Goal: Task Accomplishment & Management: Manage account settings

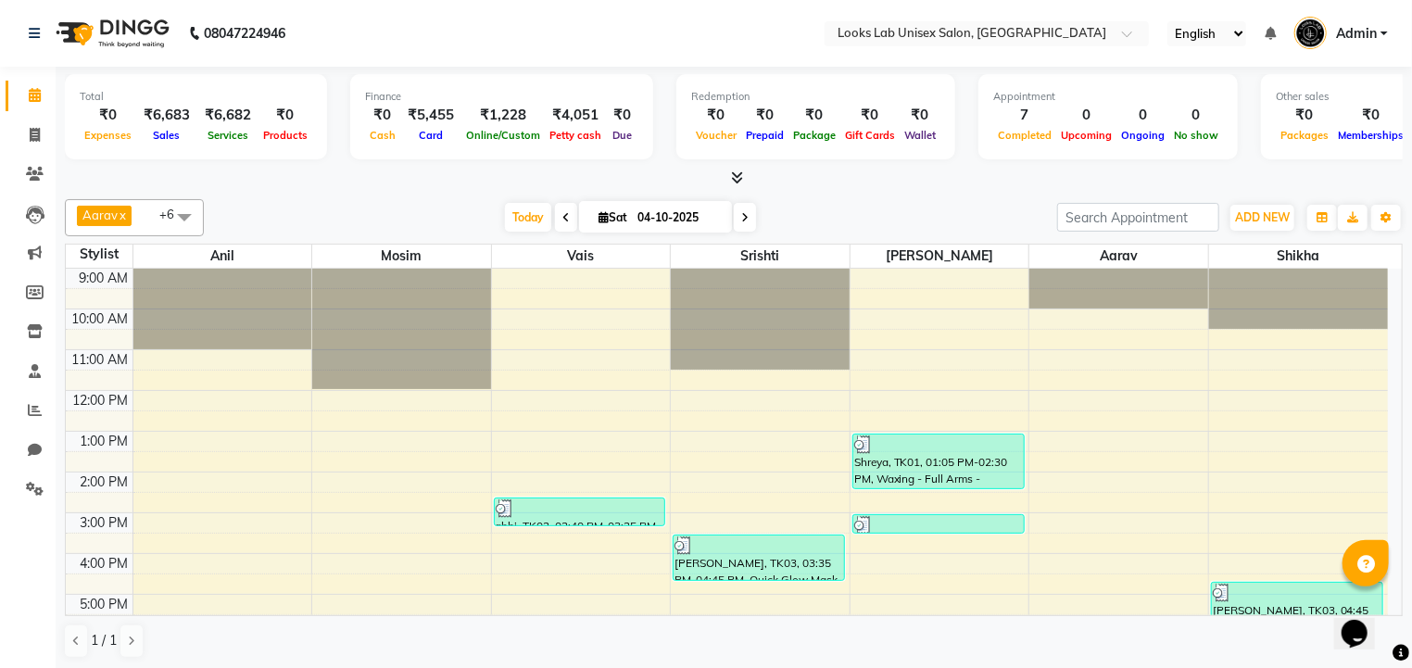
click at [925, 222] on div "[DATE] [DATE]" at bounding box center [630, 218] width 835 height 28
click at [732, 176] on icon at bounding box center [738, 178] width 12 height 14
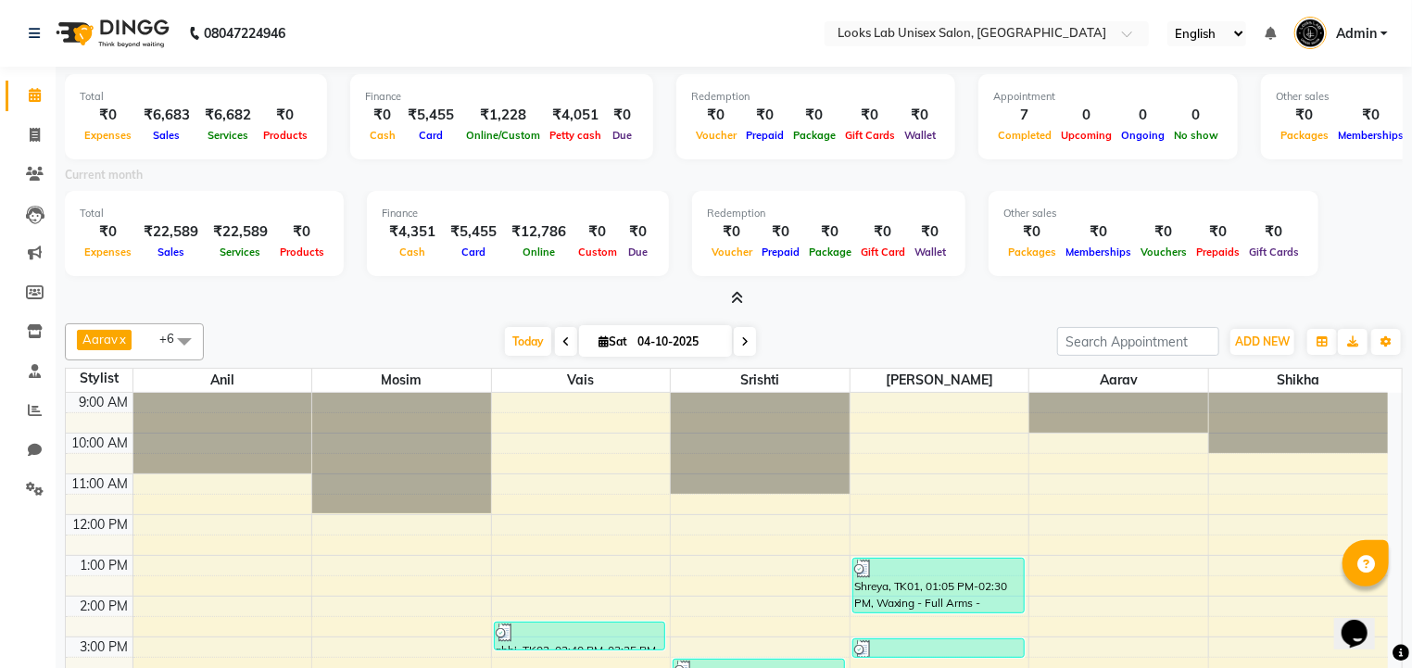
click at [732, 293] on icon at bounding box center [738, 298] width 12 height 14
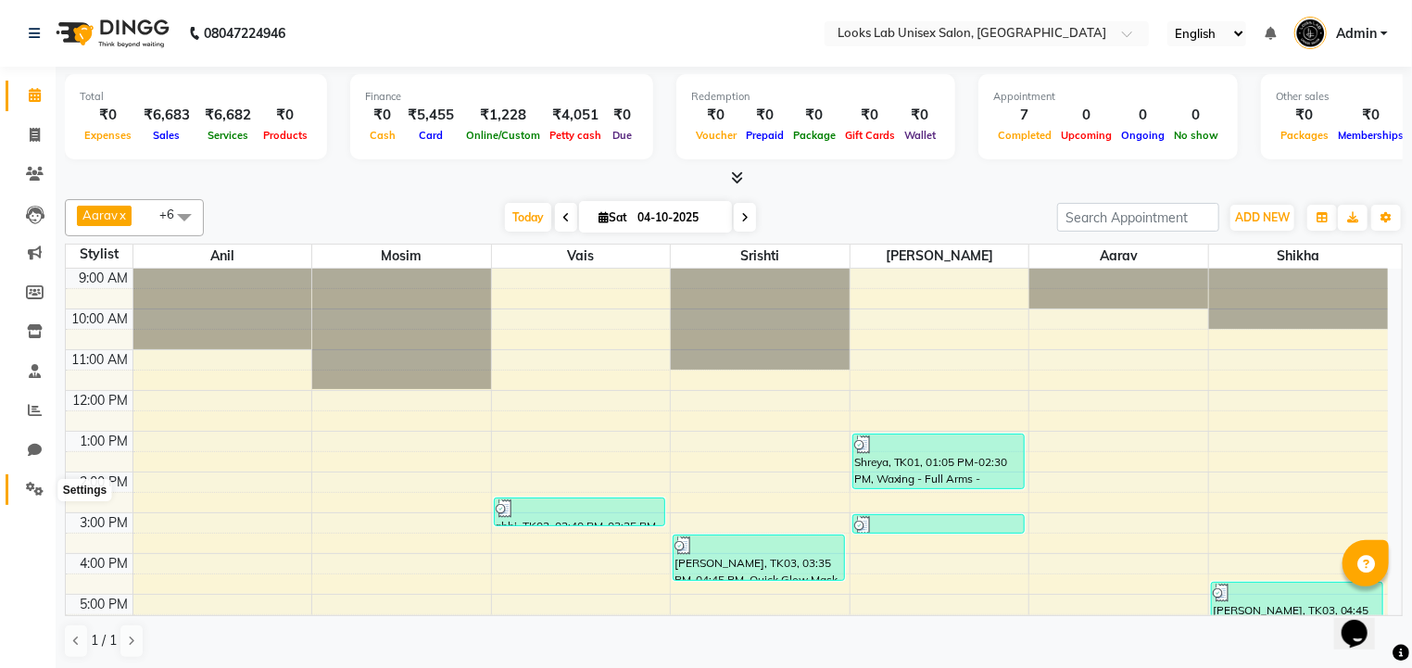
click at [36, 492] on icon at bounding box center [35, 489] width 18 height 14
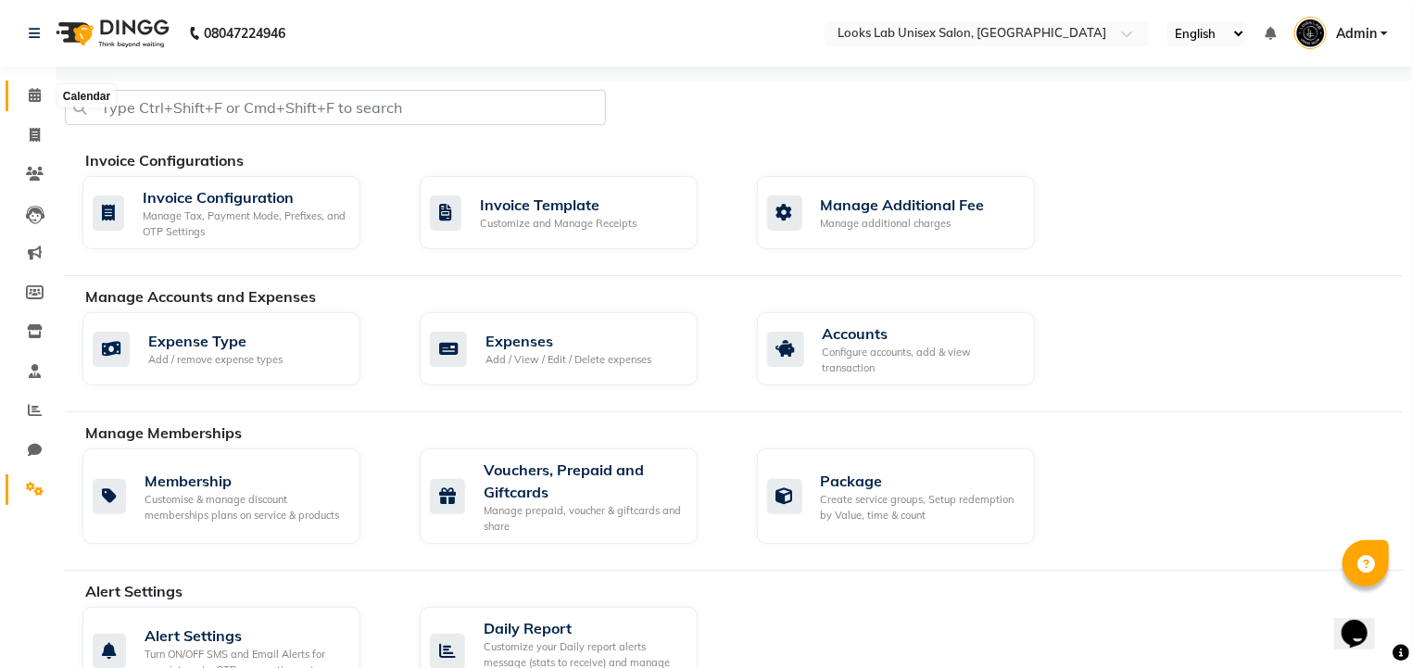
click at [36, 97] on icon at bounding box center [35, 95] width 12 height 14
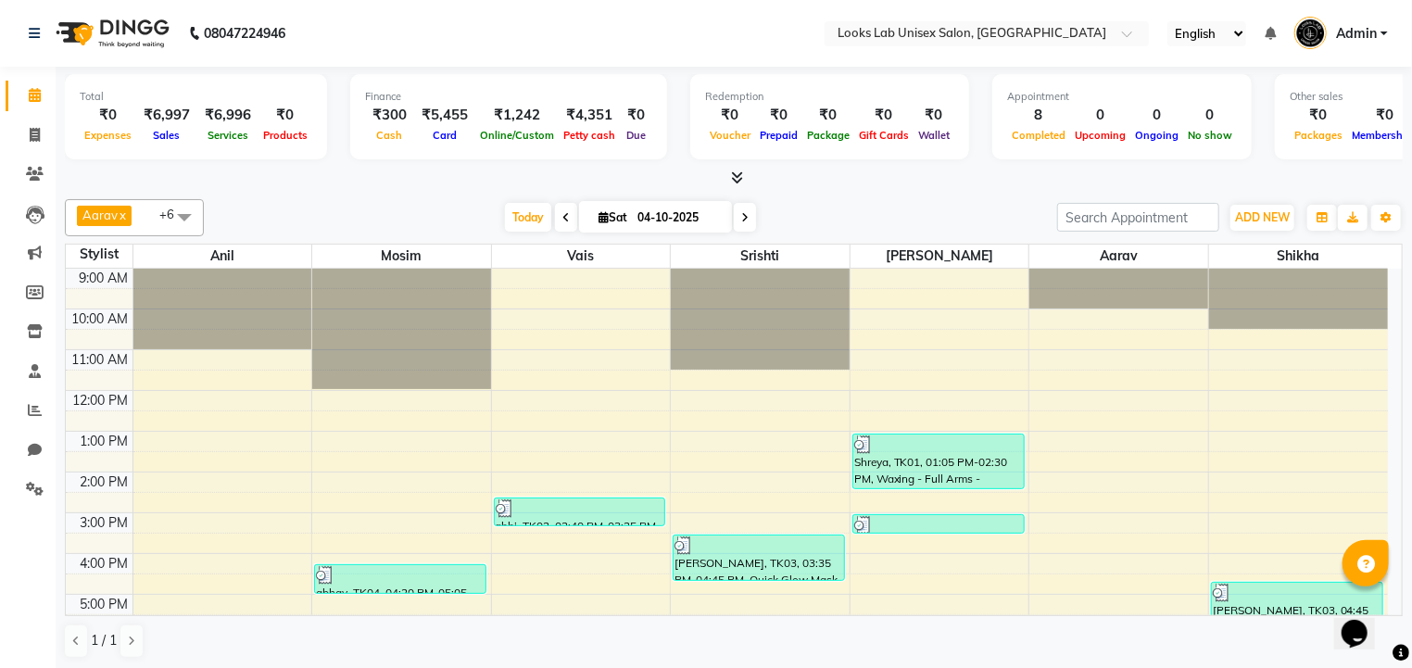
click at [259, 184] on div at bounding box center [734, 178] width 1338 height 19
click at [43, 376] on span at bounding box center [35, 371] width 32 height 21
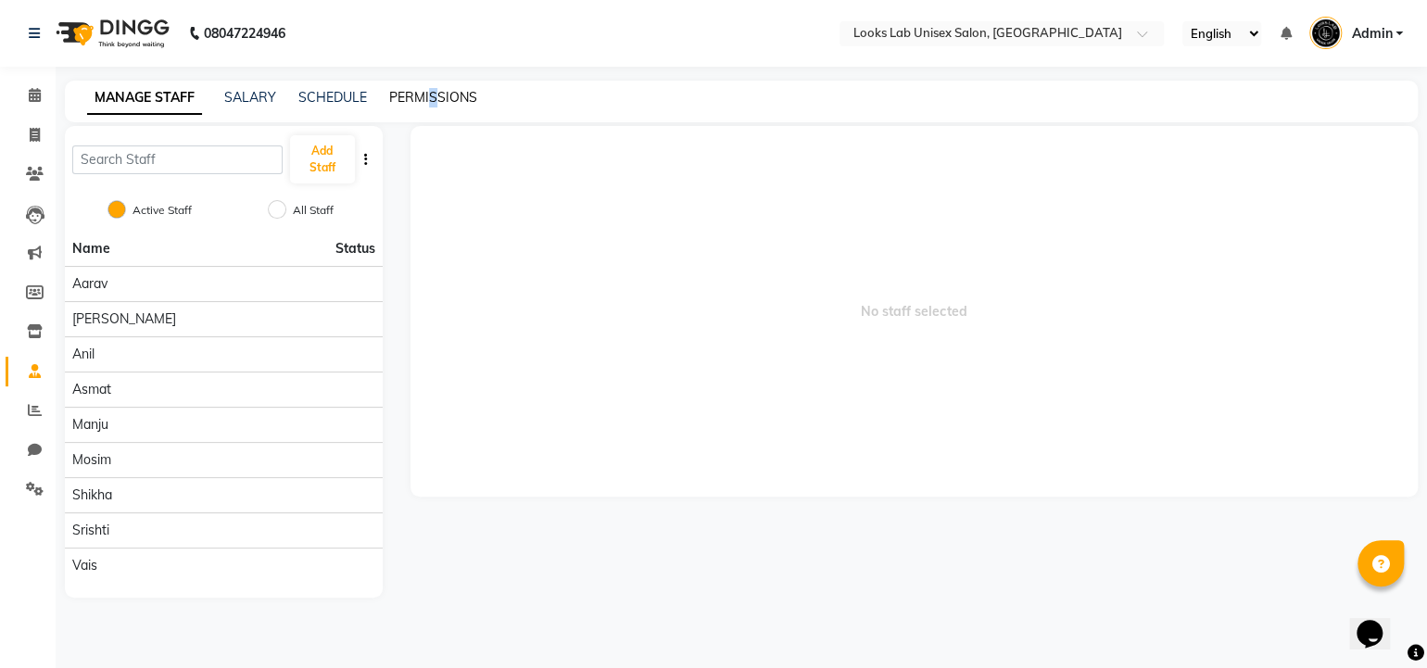
drag, startPoint x: 426, startPoint y: 108, endPoint x: 435, endPoint y: 95, distance: 16.2
click at [435, 95] on div "MANAGE STAFF SALARY SCHEDULE PERMISSIONS" at bounding box center [741, 102] width 1353 height 42
click at [435, 95] on link "PERMISSIONS" at bounding box center [433, 97] width 88 height 17
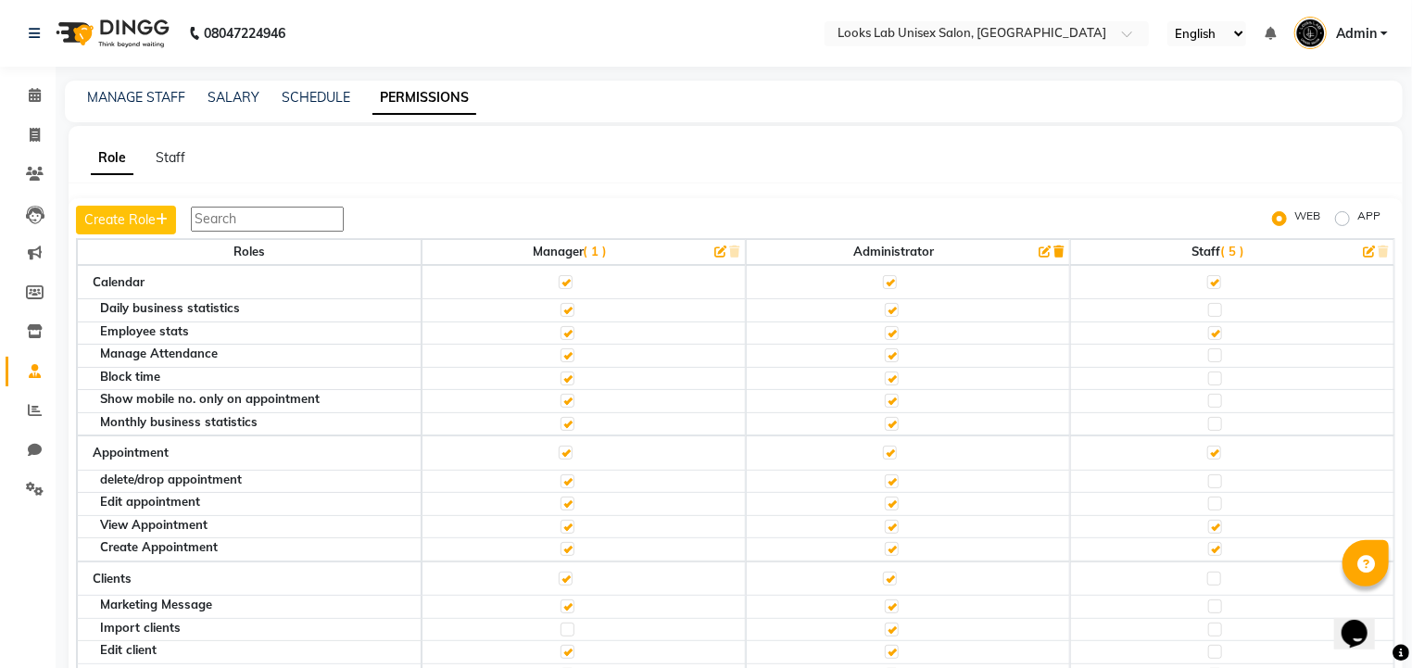
click at [1358, 221] on label "APP" at bounding box center [1369, 219] width 23 height 22
click at [1343, 221] on input "APP" at bounding box center [1345, 218] width 13 height 13
radio input "true"
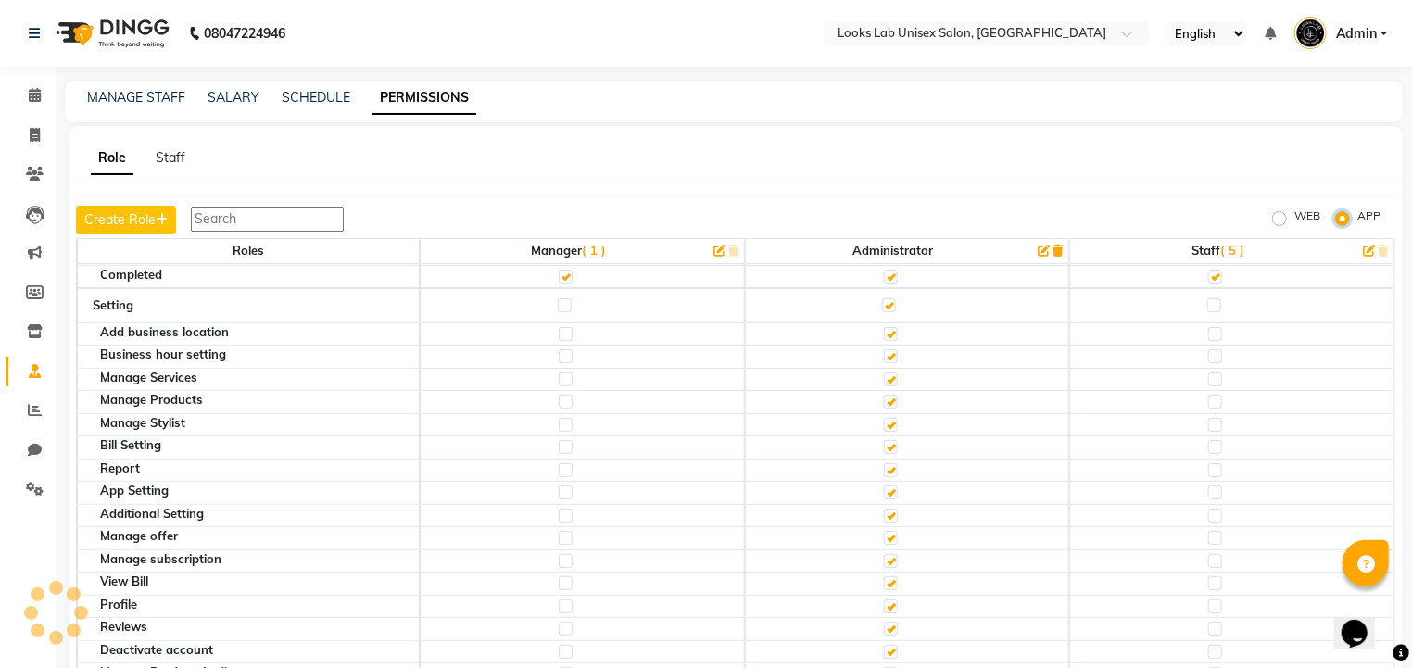
scroll to position [412, 0]
drag, startPoint x: 1137, startPoint y: 245, endPoint x: 959, endPoint y: 222, distance: 179.3
click at [959, 222] on div "Create Role WEB APP Roles Manager ( 1 ) Administrator Staff ( 5 ) Dashboard Dai…" at bounding box center [736, 455] width 1335 height 515
drag, startPoint x: 959, startPoint y: 222, endPoint x: 970, endPoint y: 220, distance: 11.5
click at [970, 220] on div "Create Role WEB APP" at bounding box center [736, 220] width 1320 height 29
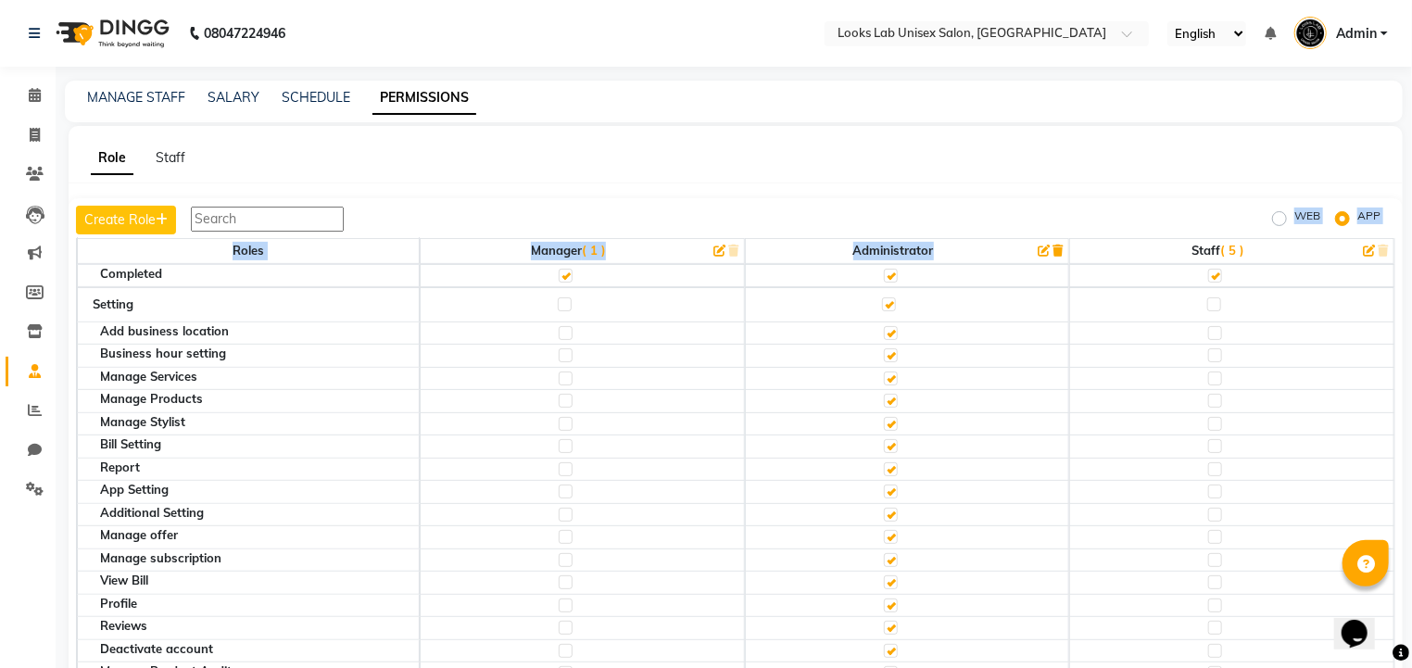
click at [1086, 231] on div "Create Role WEB APP" at bounding box center [736, 220] width 1320 height 29
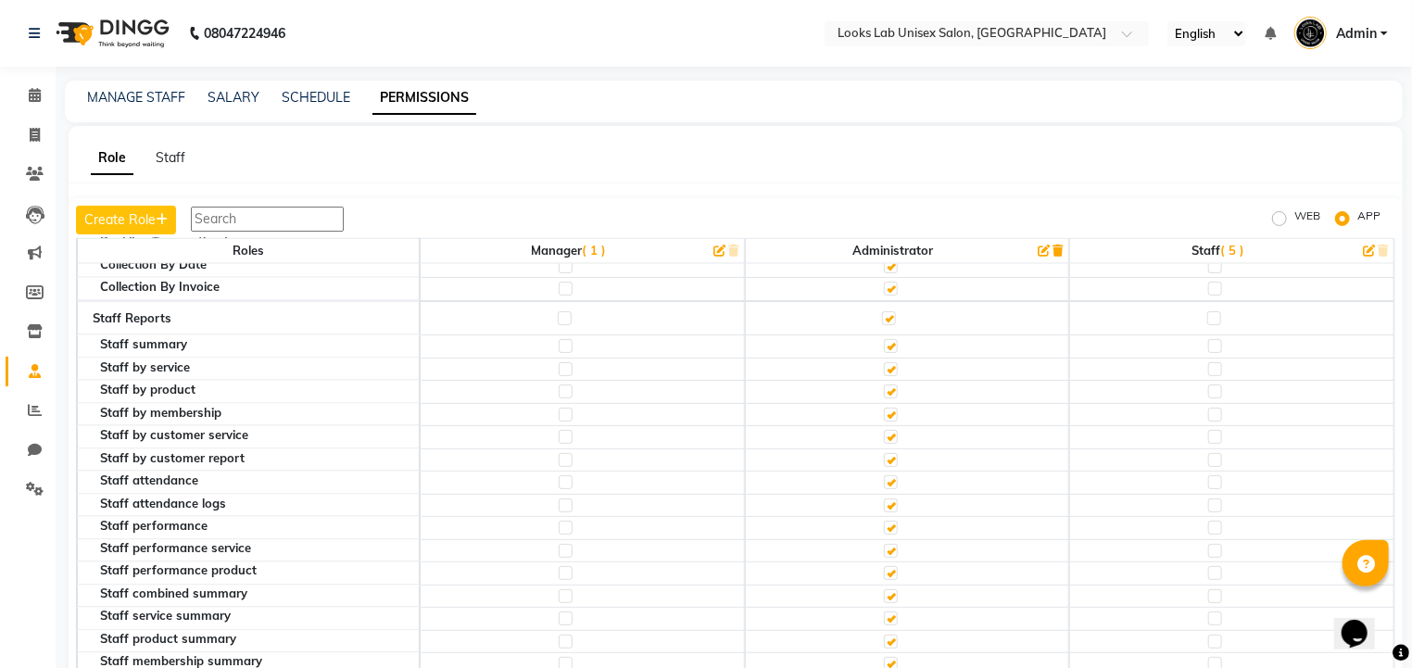
scroll to position [1452, 0]
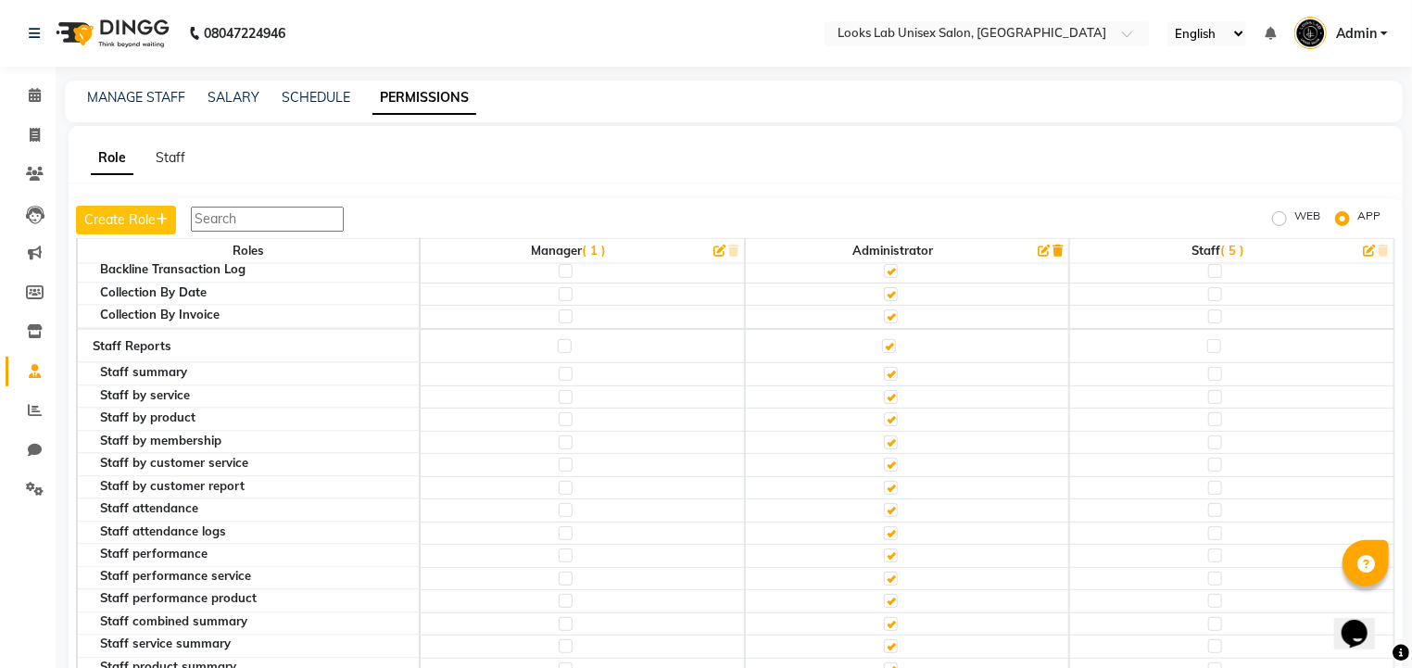
click at [1208, 339] on label at bounding box center [1215, 346] width 14 height 14
click at [1208, 340] on input "checkbox" at bounding box center [1214, 346] width 12 height 12
checkbox input "true"
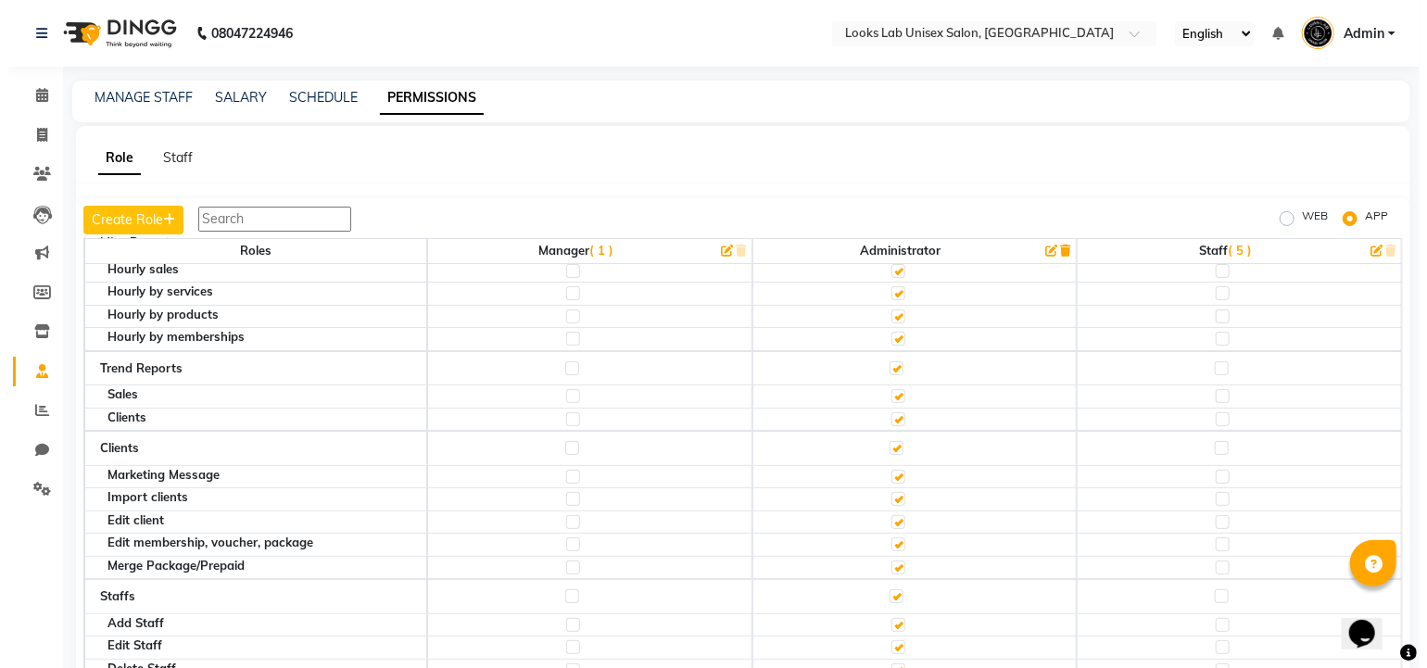
scroll to position [3838, 0]
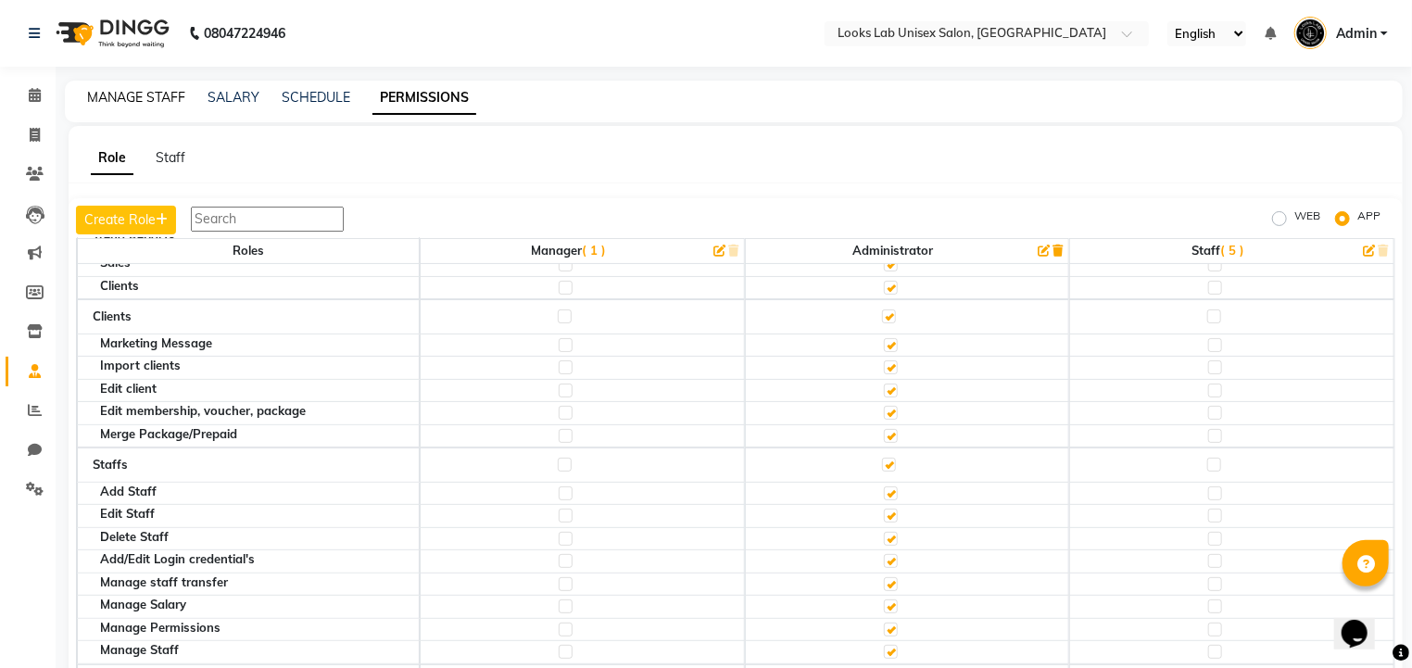
click at [176, 105] on link "MANAGE STAFF" at bounding box center [136, 97] width 98 height 17
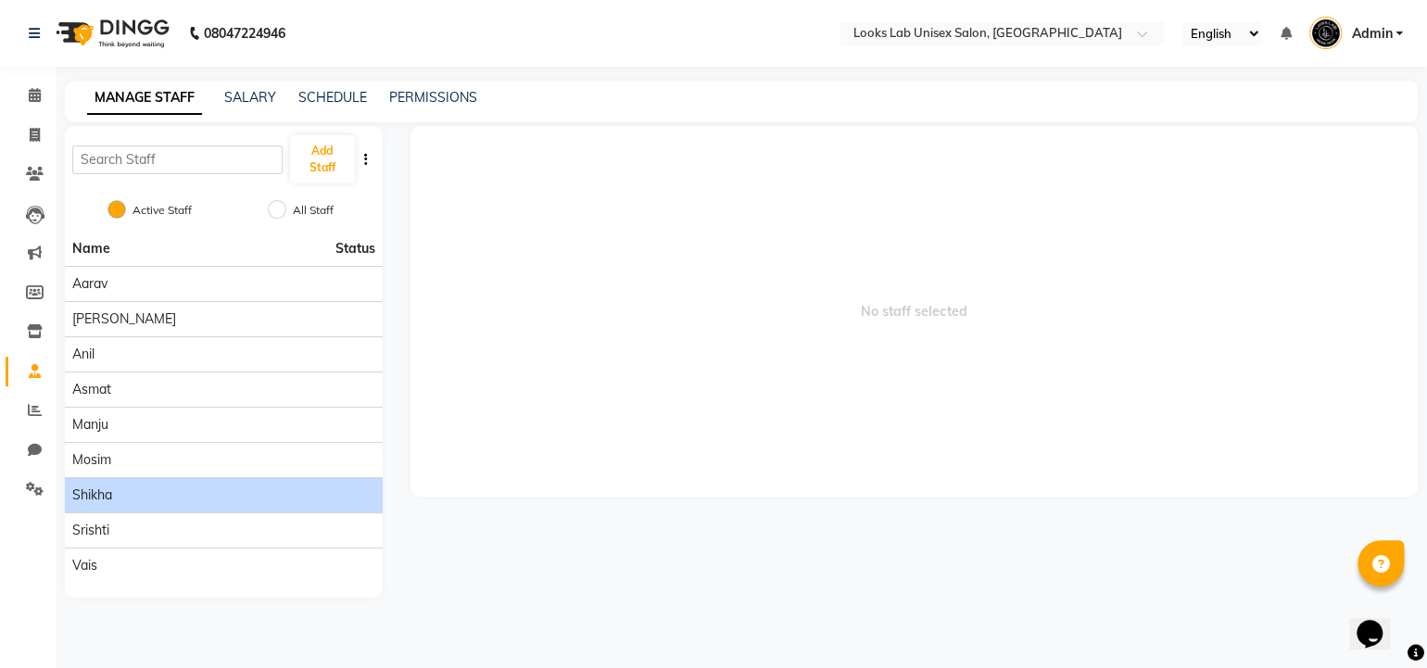
click at [102, 502] on span "Shikha" at bounding box center [92, 495] width 40 height 19
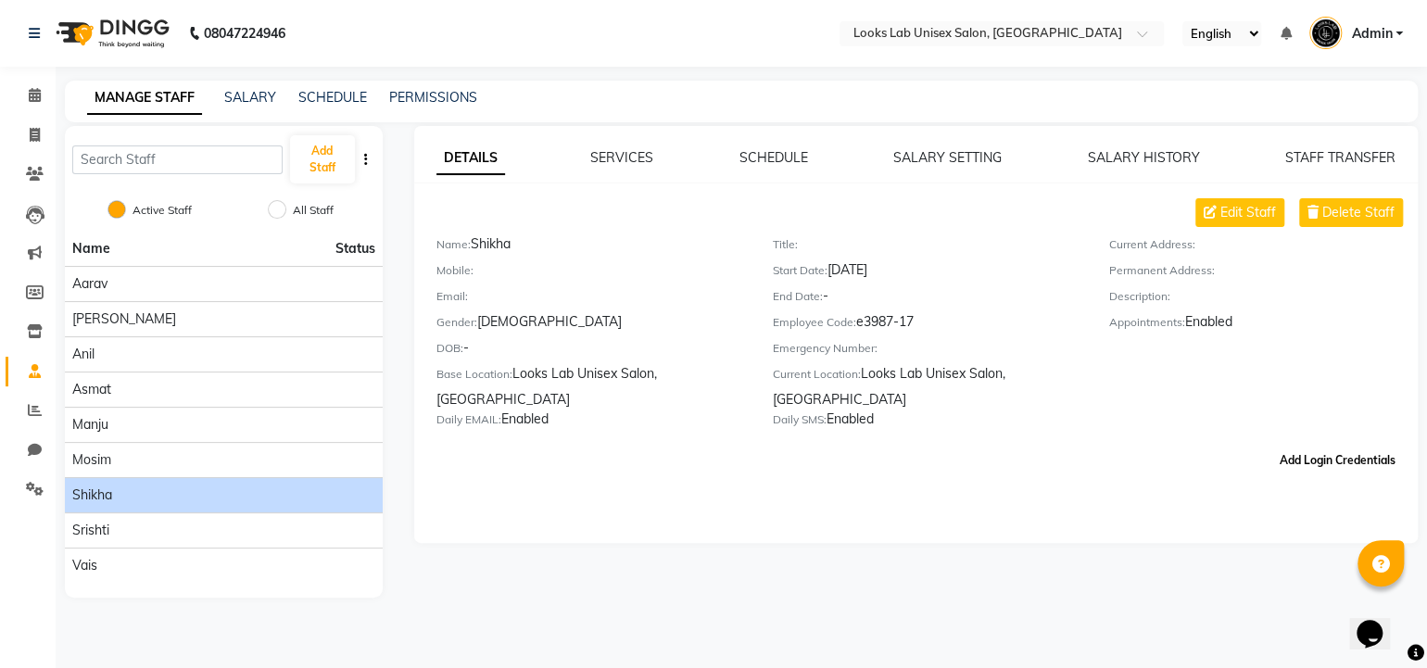
click at [1305, 474] on button "Add Login Credentials" at bounding box center [1338, 461] width 131 height 32
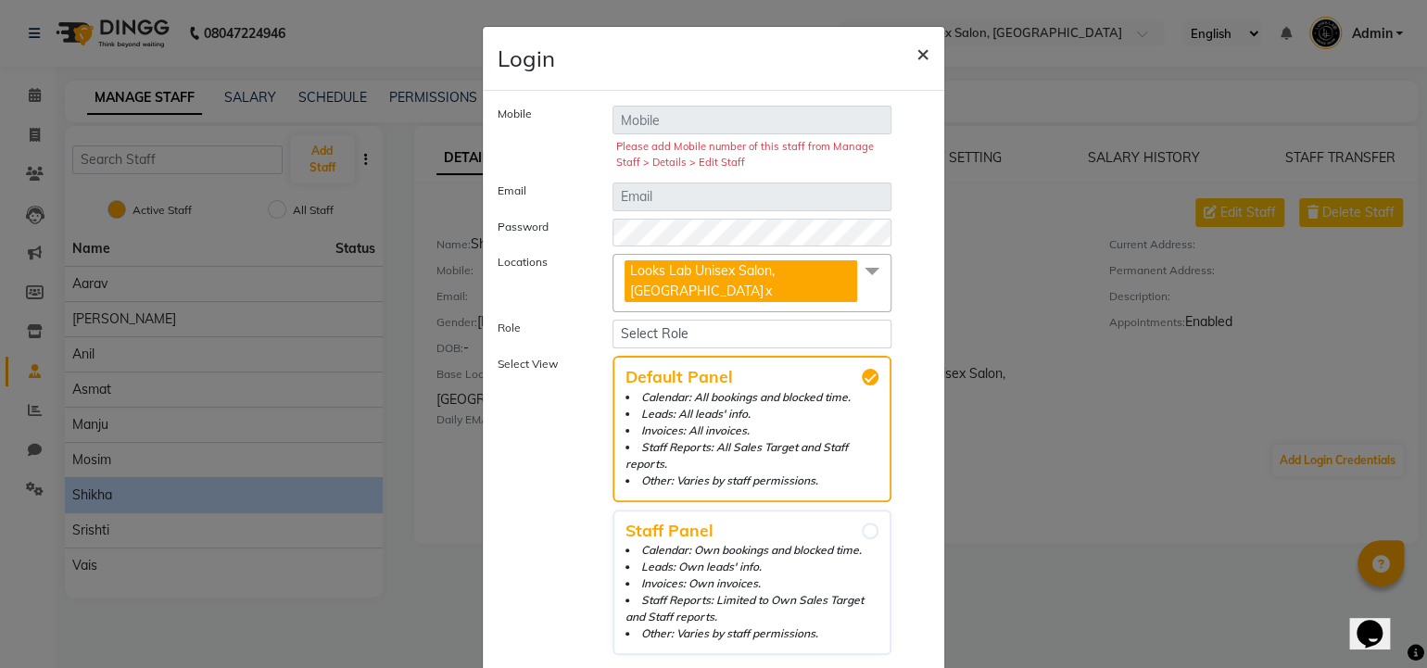
click at [917, 55] on span "×" at bounding box center [923, 53] width 13 height 28
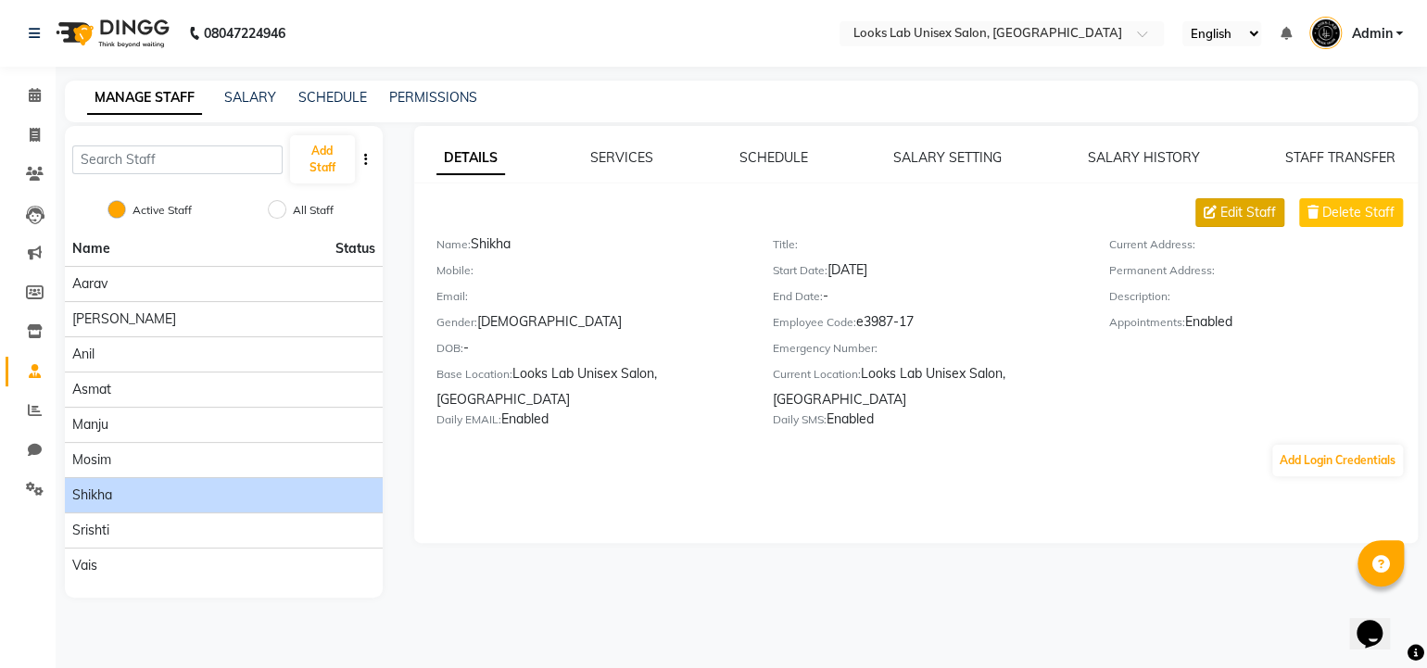
click at [1207, 208] on icon at bounding box center [1210, 212] width 13 height 13
select select "[DEMOGRAPHIC_DATA]"
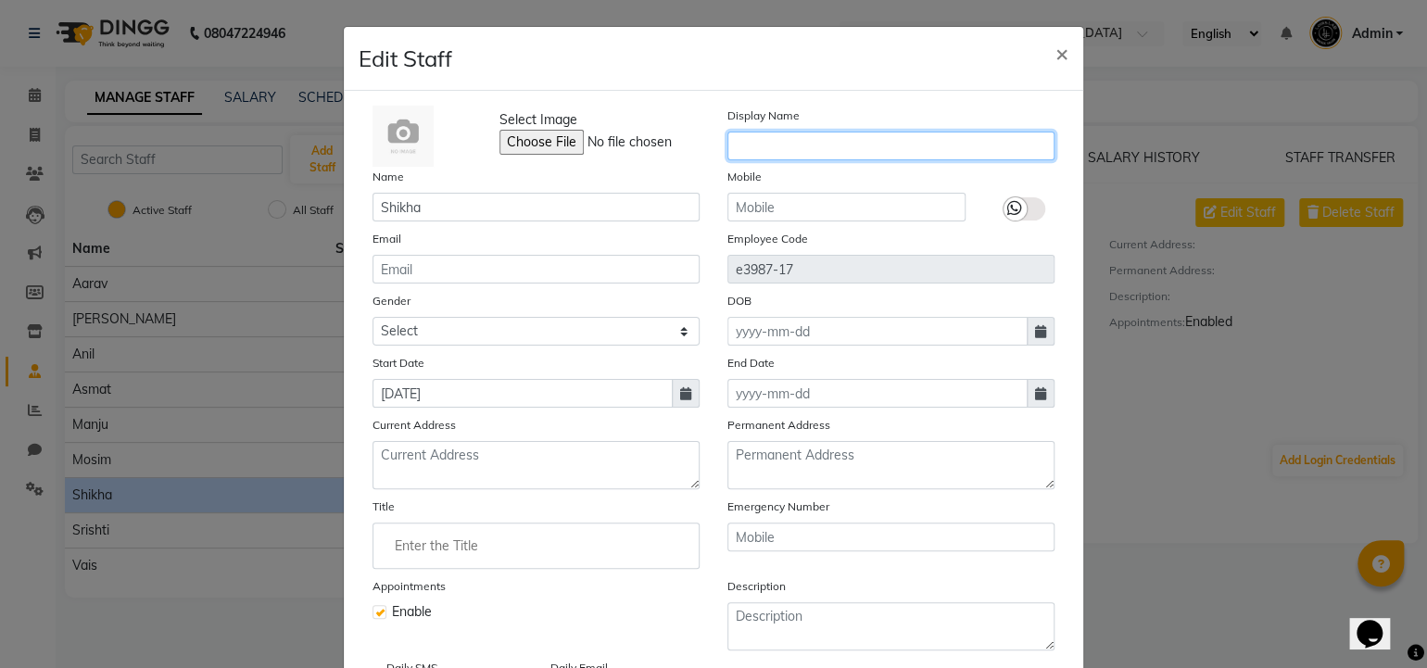
click at [770, 145] on input "text" at bounding box center [891, 146] width 327 height 29
type input "Shikha"
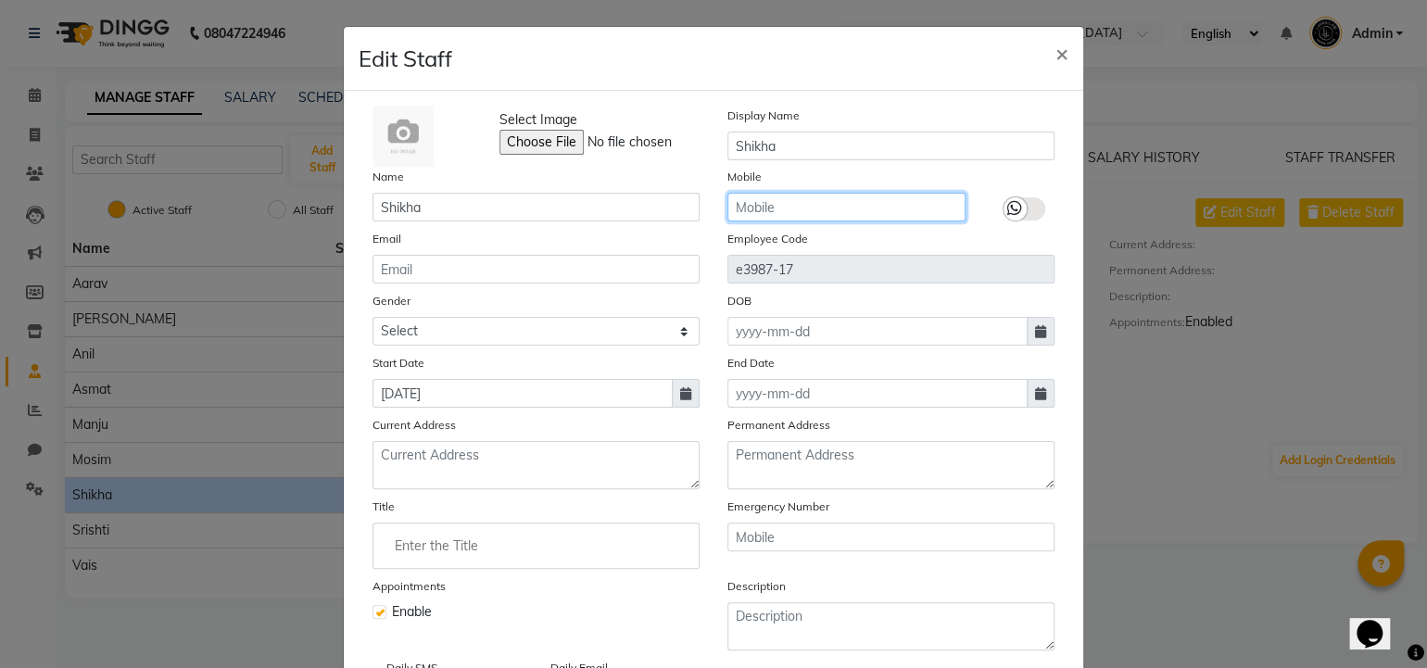
click at [743, 209] on input "text" at bounding box center [847, 207] width 238 height 29
type input "9336953686"
click at [1025, 210] on label at bounding box center [1025, 208] width 42 height 23
click at [0, 0] on input "checkbox" at bounding box center [0, 0] width 0 height 0
click at [672, 401] on span at bounding box center [686, 393] width 28 height 29
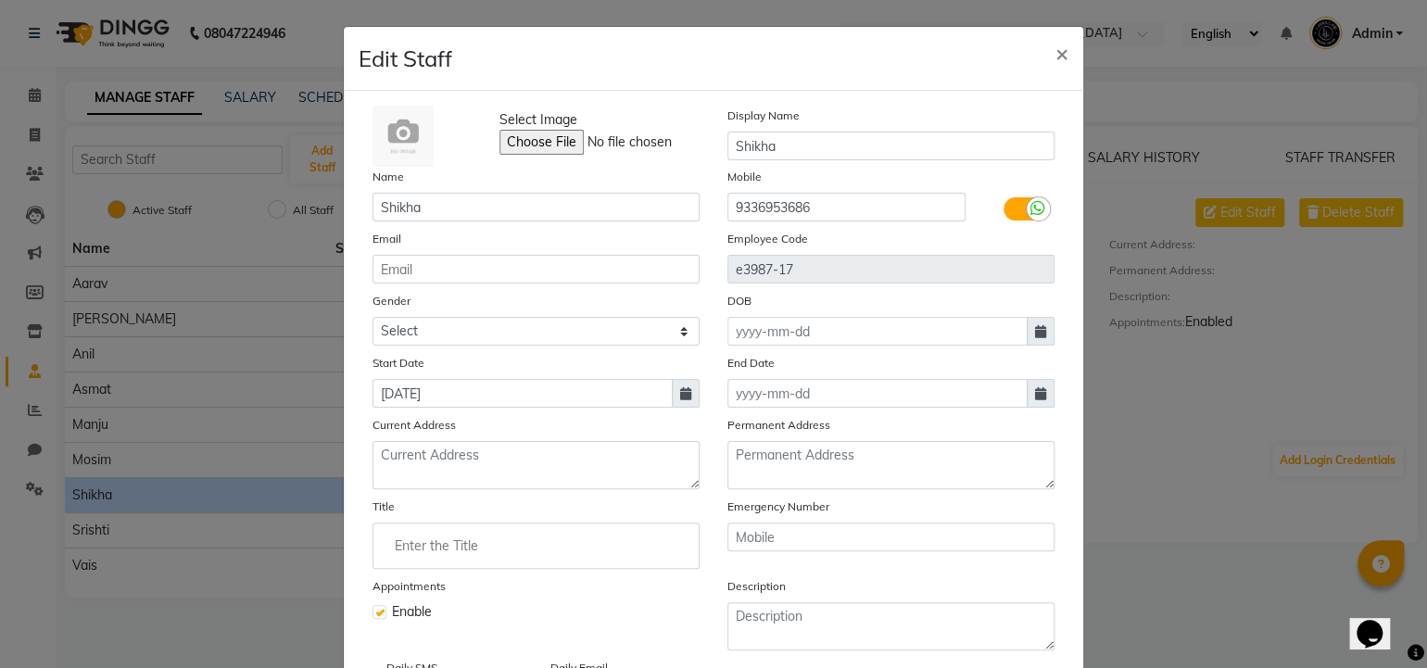
select select "9"
select select "2025"
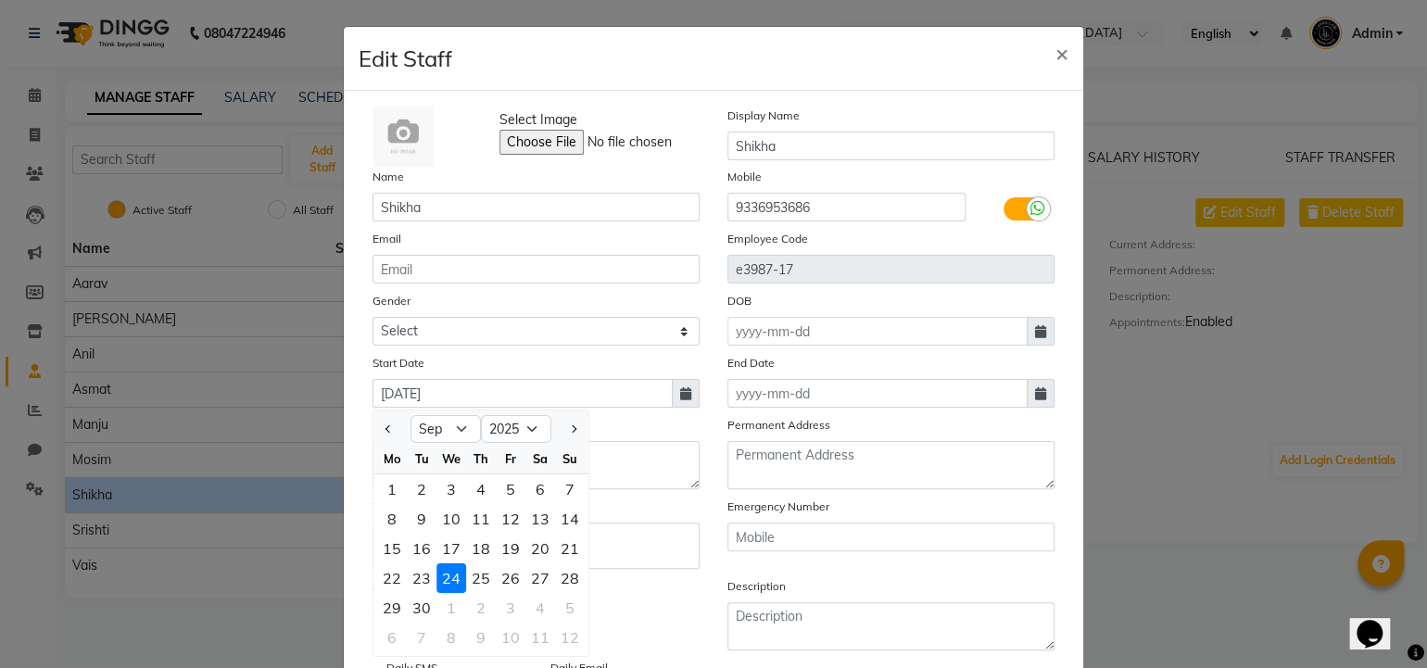
click at [647, 428] on div "Current Address" at bounding box center [536, 452] width 355 height 74
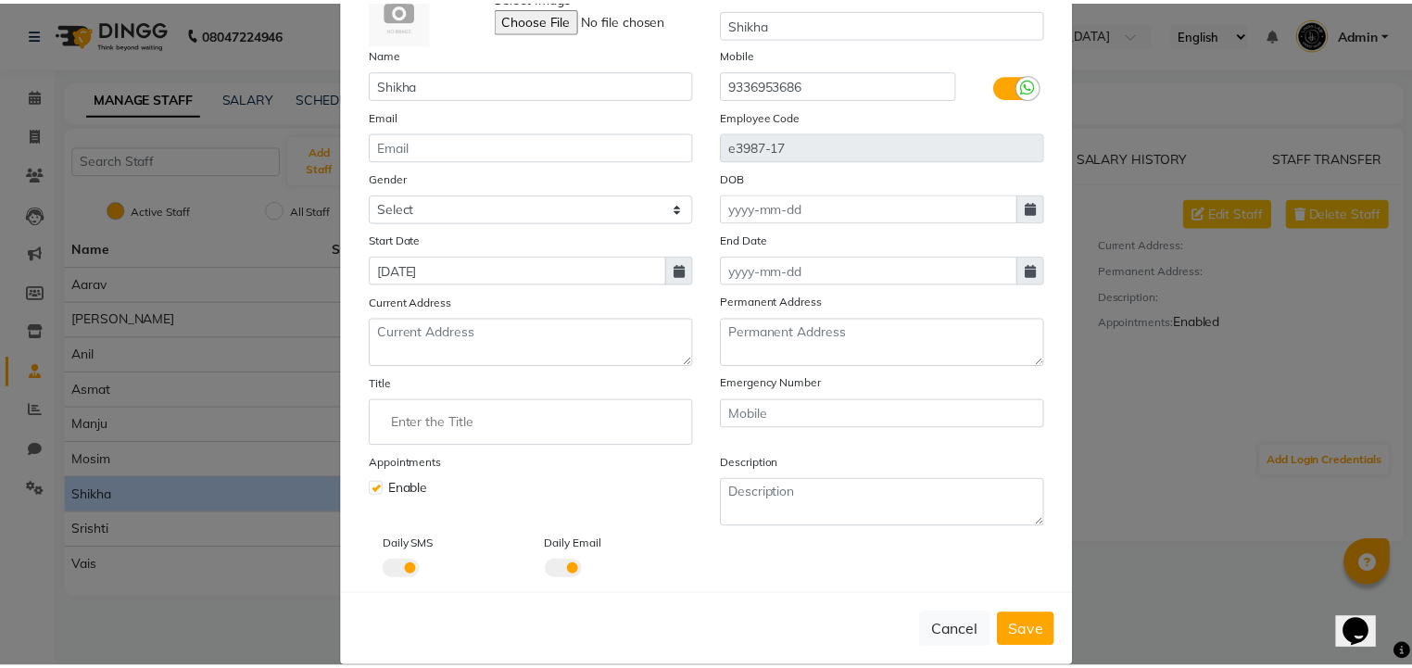
scroll to position [123, 0]
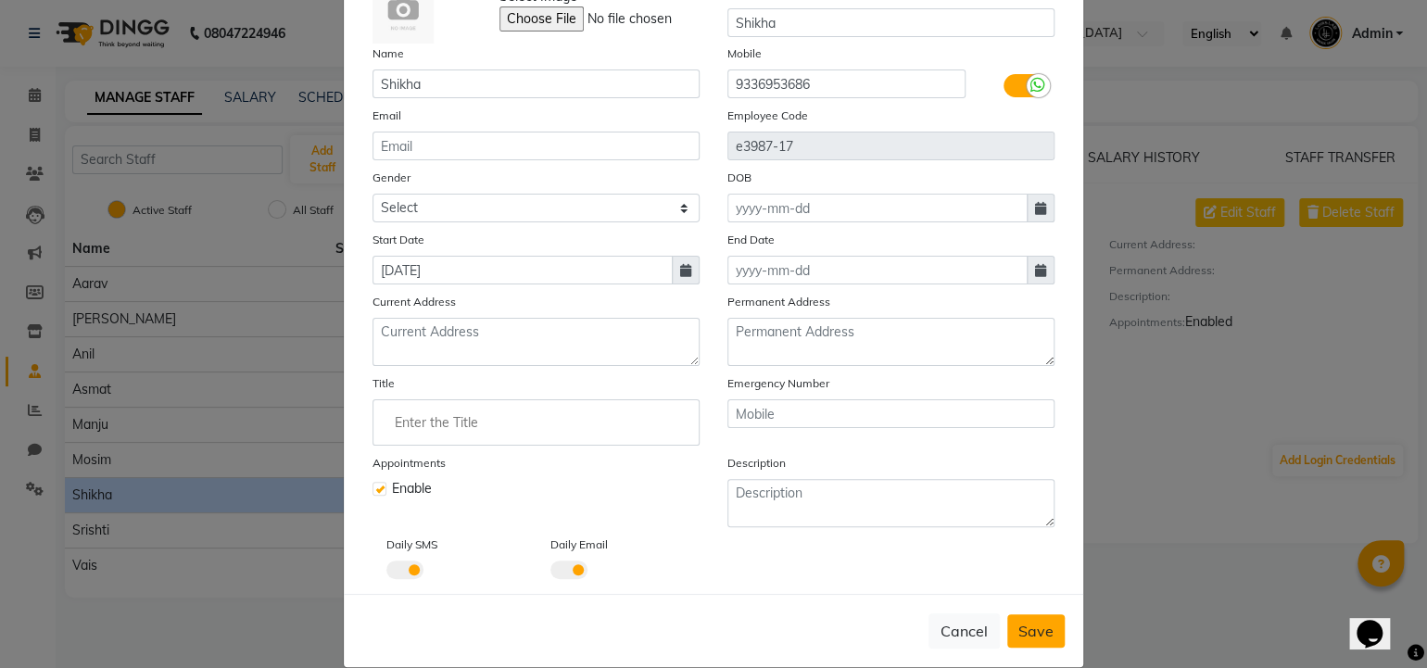
click at [1026, 638] on span "Save" at bounding box center [1036, 631] width 35 height 19
select select
checkbox input "false"
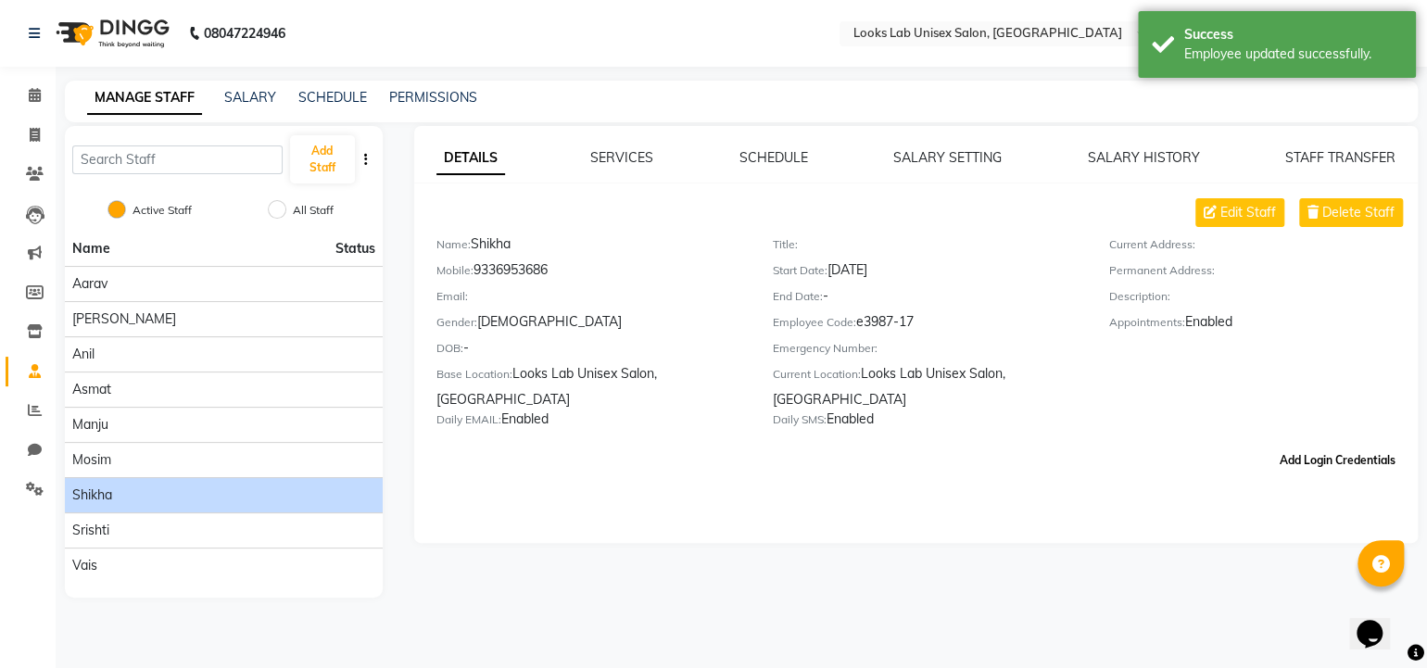
click at [1311, 476] on button "Add Login Credentials" at bounding box center [1338, 461] width 131 height 32
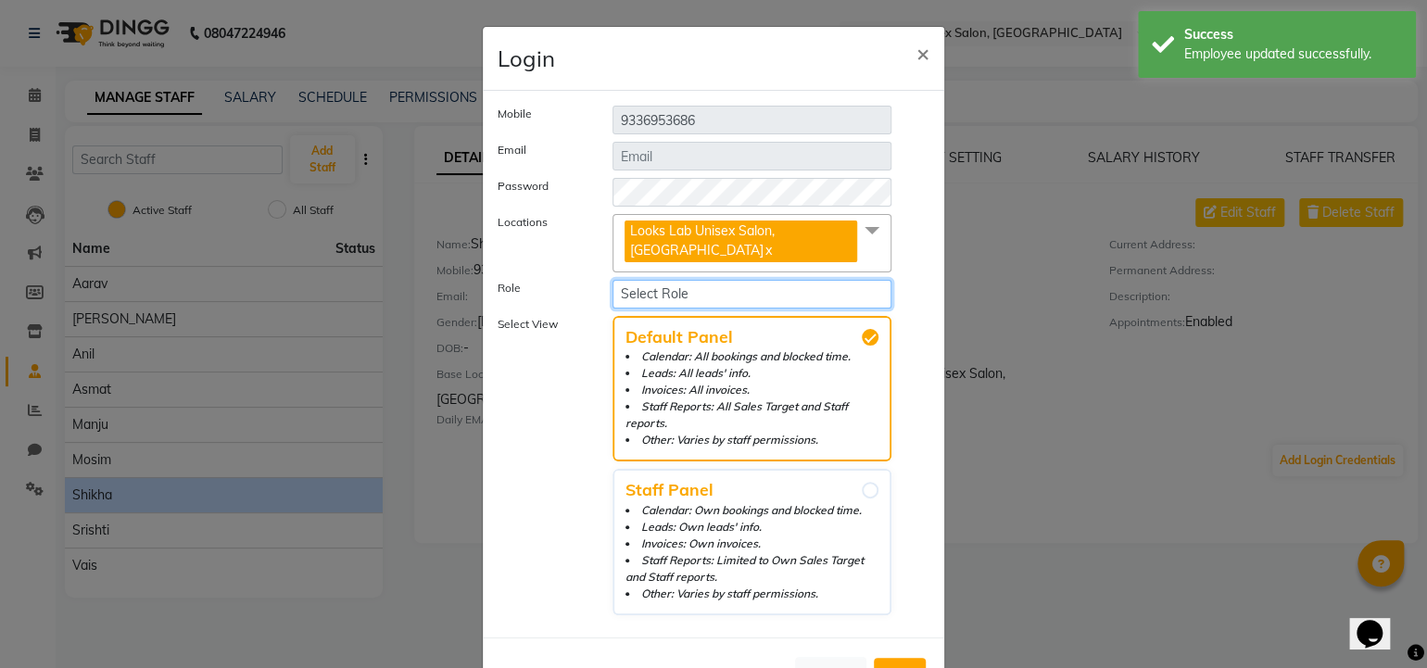
click at [728, 288] on select "Select Role Manager Administrator Staff" at bounding box center [752, 294] width 279 height 29
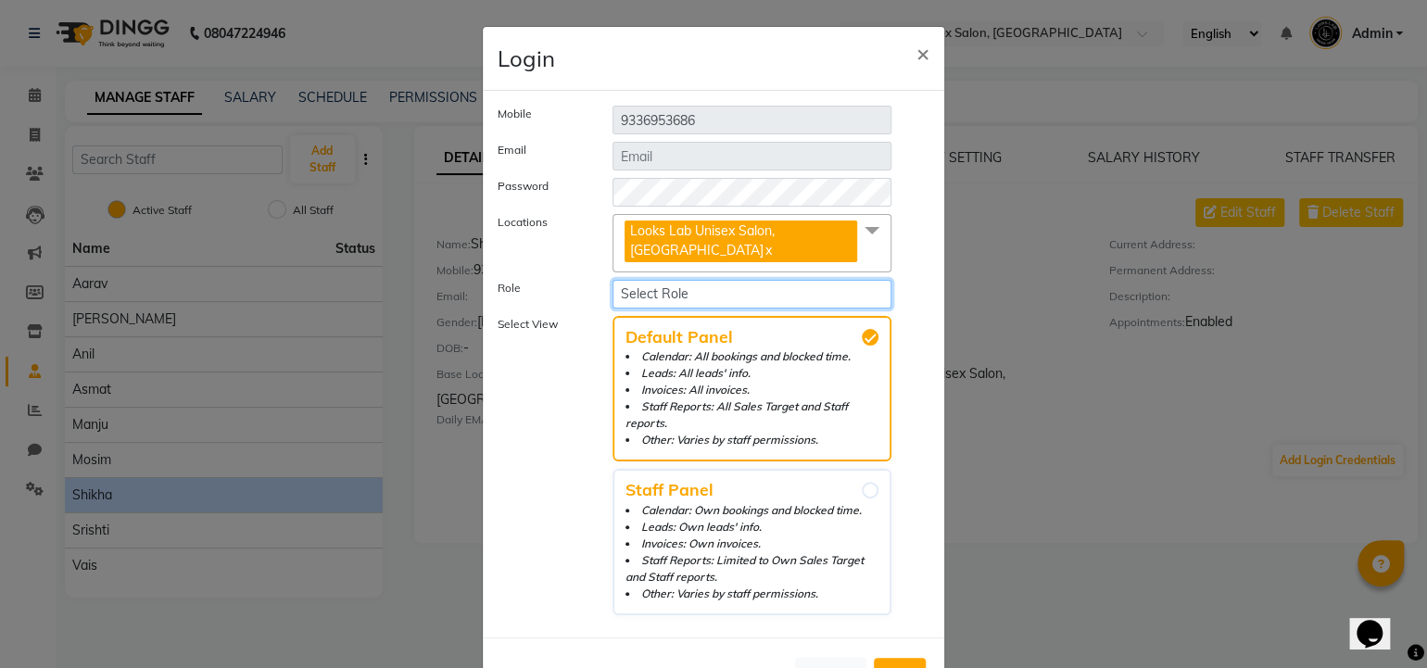
select select "6028"
click at [613, 280] on select "Select Role Manager Administrator Staff" at bounding box center [752, 294] width 279 height 29
click at [860, 502] on li "Calendar: Own bookings and blocked time." at bounding box center [752, 510] width 253 height 17
click at [862, 484] on input "Staff Panel Calendar: Own bookings and blocked time. Leads: Own leads' info. In…" at bounding box center [870, 490] width 17 height 17
radio input "true"
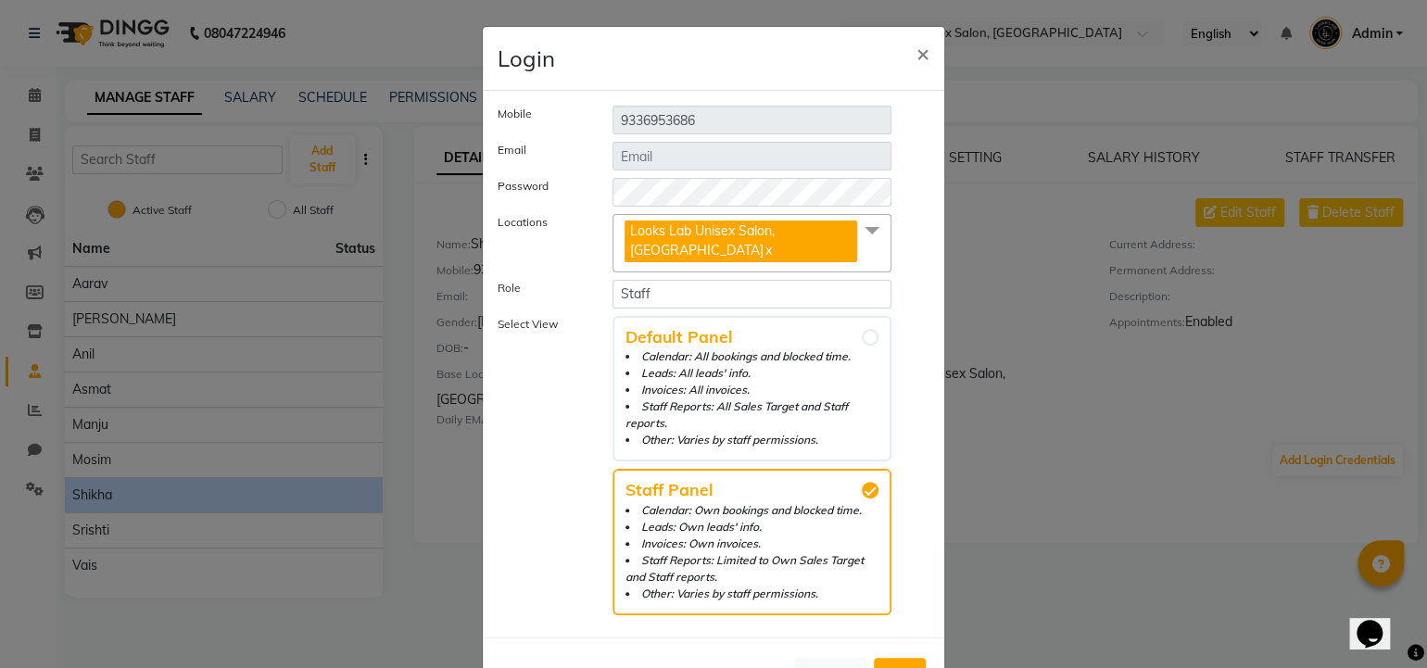
click at [895, 665] on span "Add" at bounding box center [900, 674] width 30 height 19
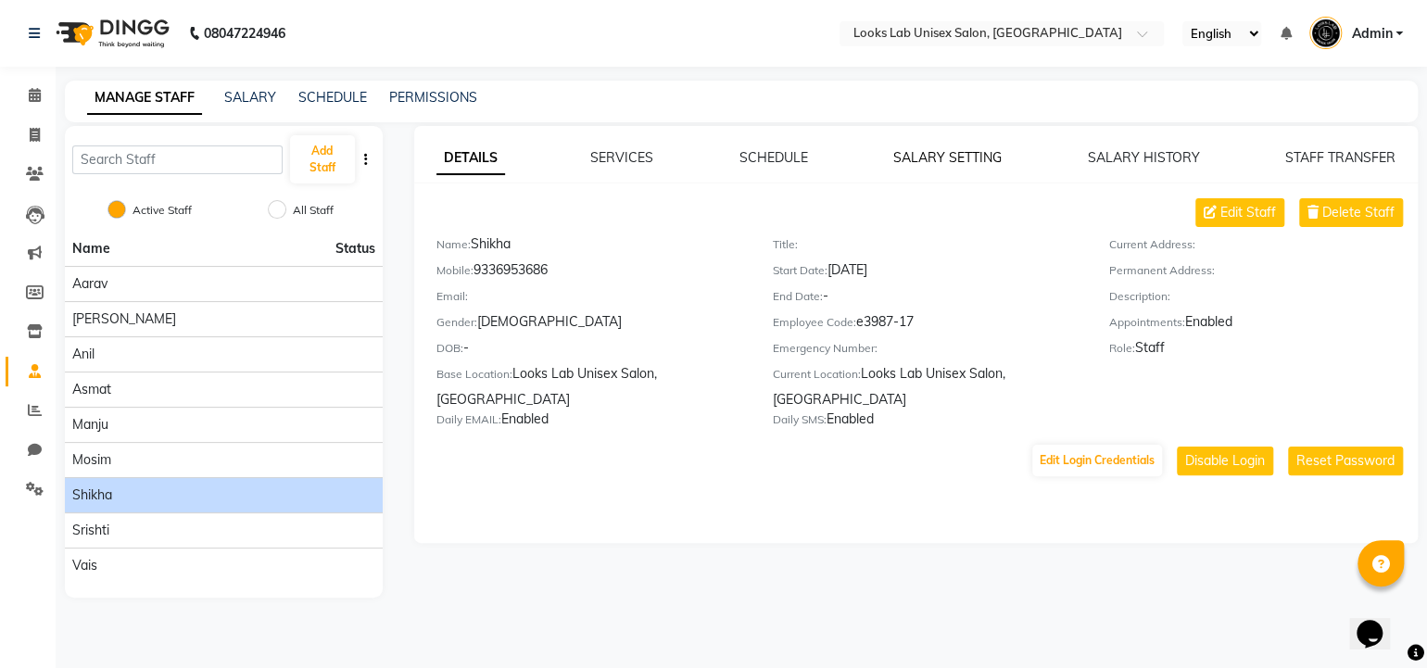
click at [957, 156] on link "SALARY SETTING" at bounding box center [947, 157] width 108 height 17
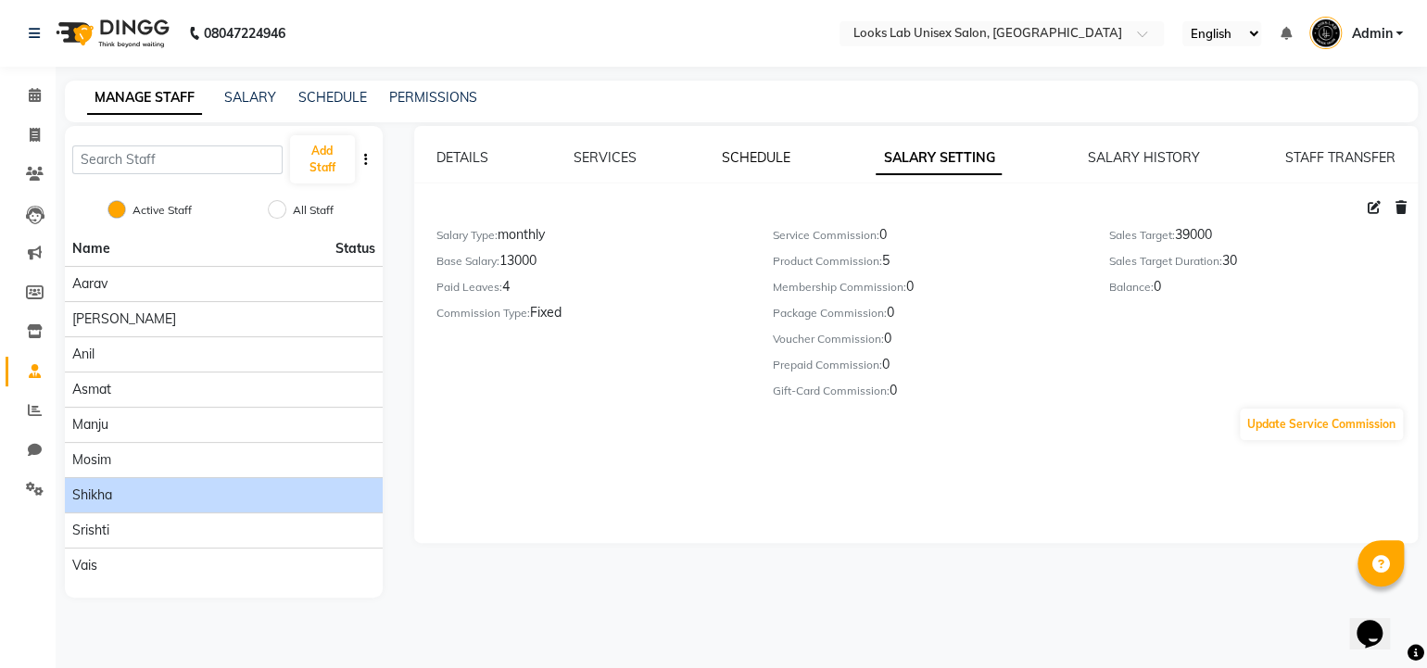
click at [759, 155] on link "SCHEDULE" at bounding box center [756, 157] width 69 height 17
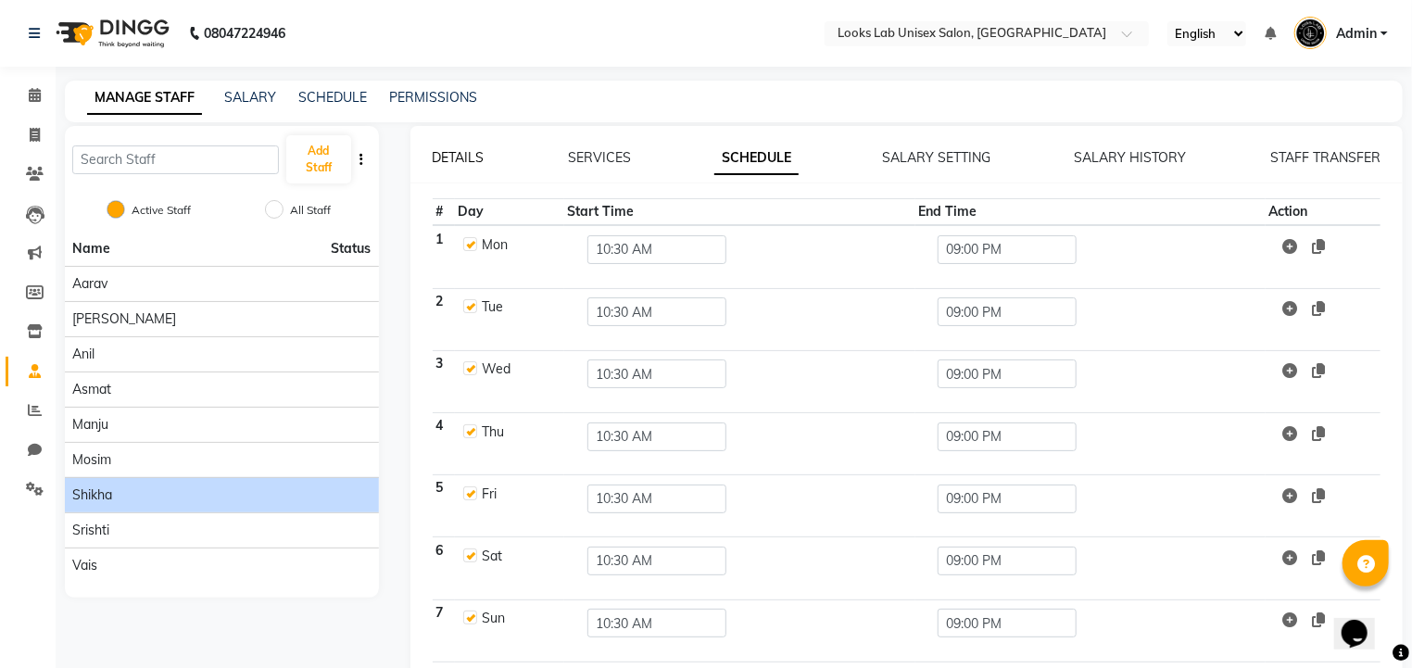
click at [444, 162] on link "DETAILS" at bounding box center [459, 157] width 52 height 17
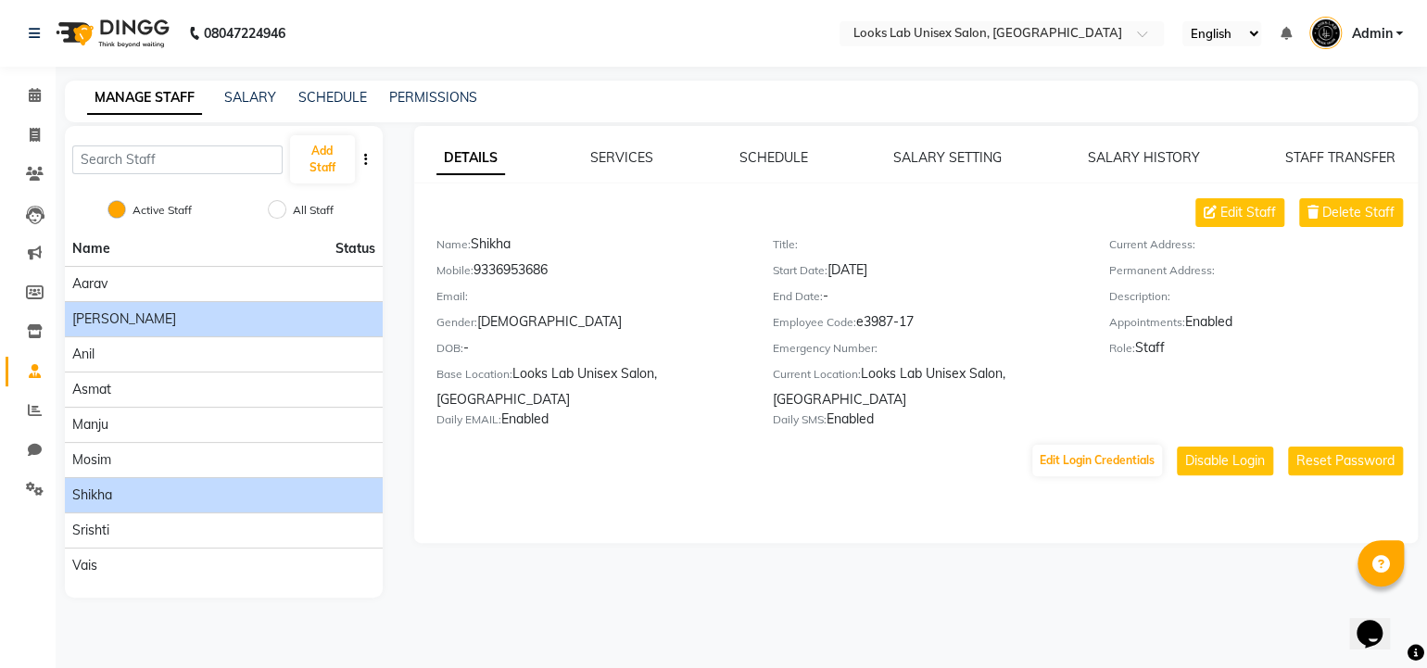
click at [119, 312] on div "[PERSON_NAME]" at bounding box center [223, 319] width 303 height 19
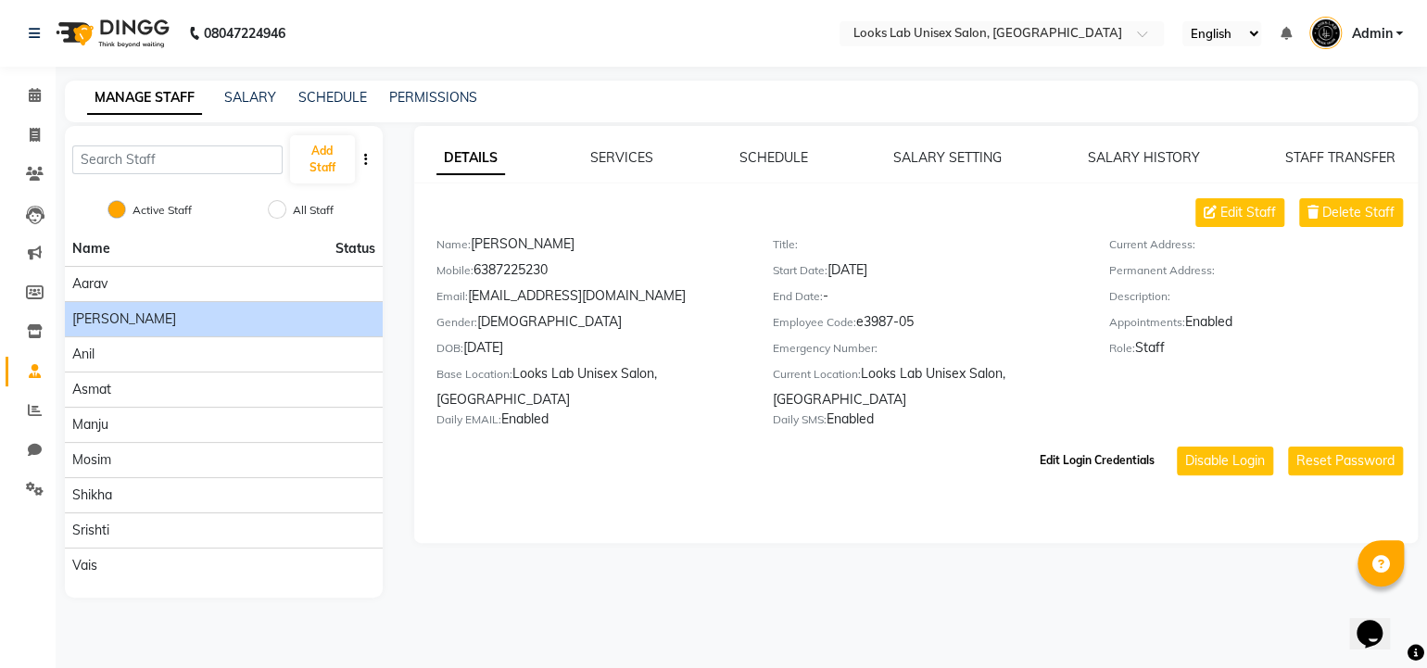
click at [1122, 458] on button "Edit Login Credentials" at bounding box center [1097, 461] width 130 height 32
select select "6028"
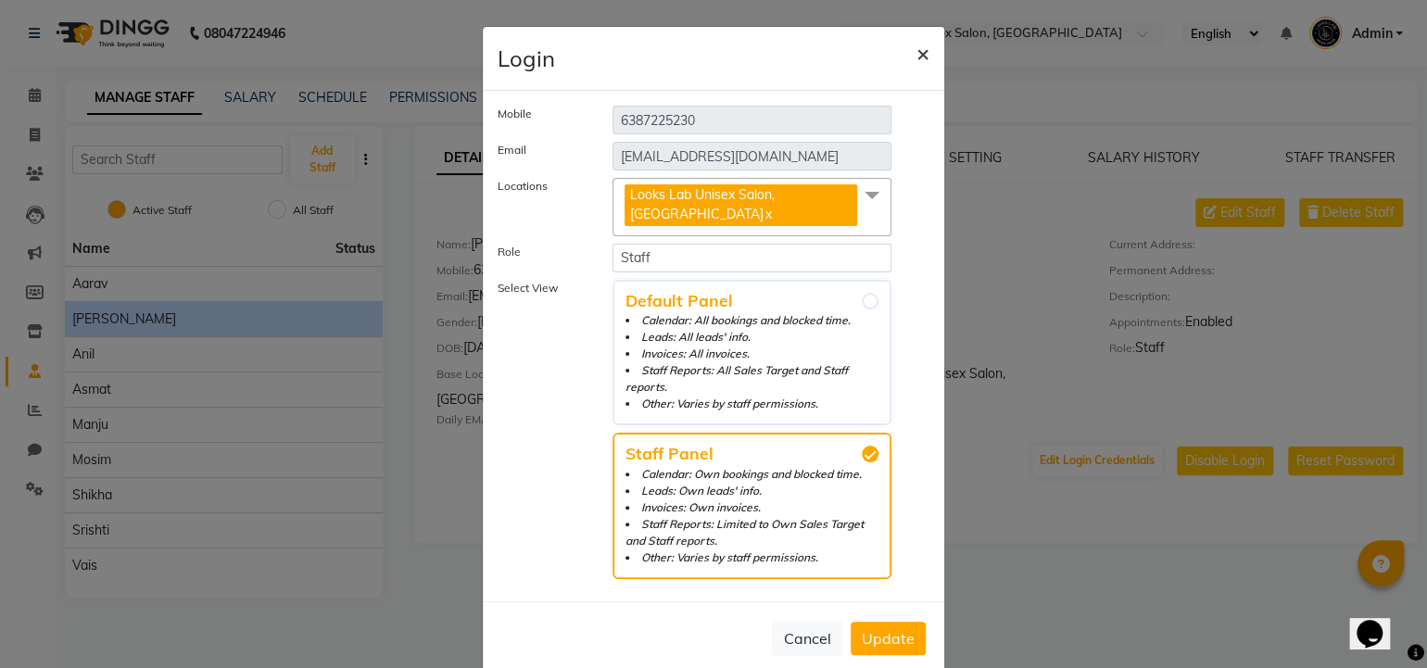
click at [920, 56] on span "×" at bounding box center [923, 53] width 13 height 28
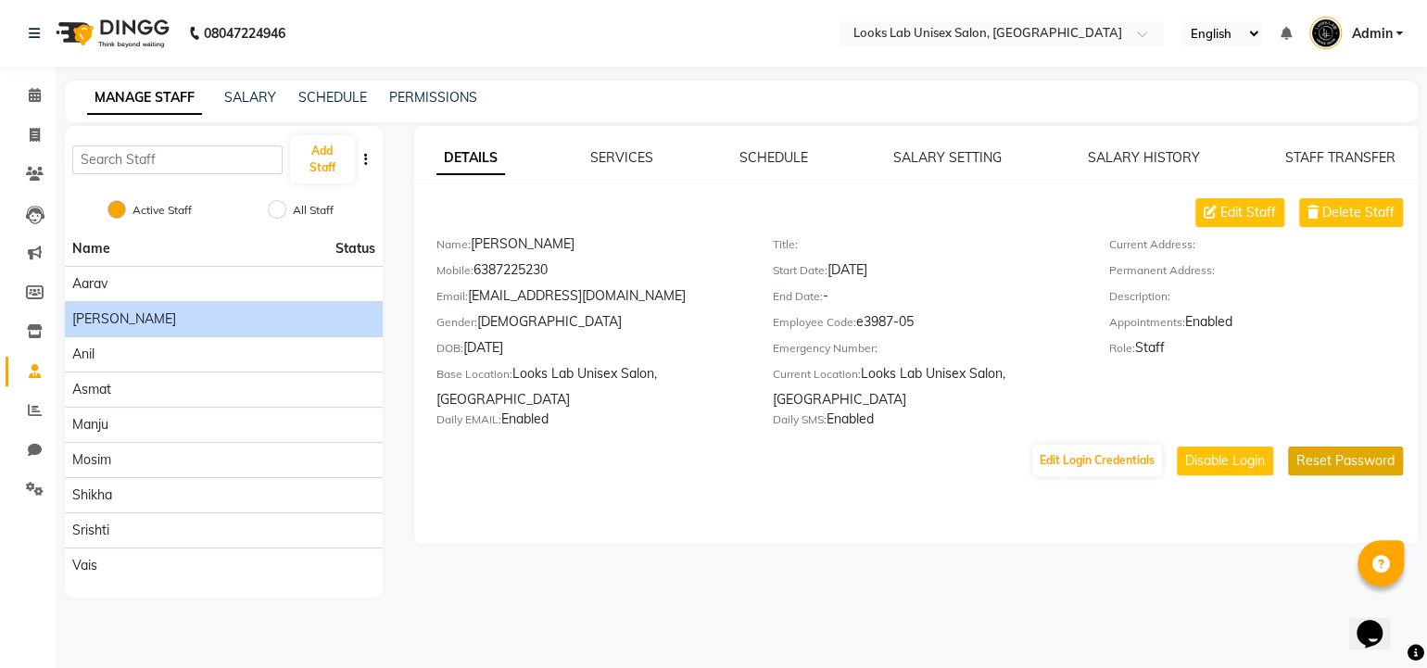
click at [1327, 474] on button "Reset Password" at bounding box center [1345, 461] width 115 height 29
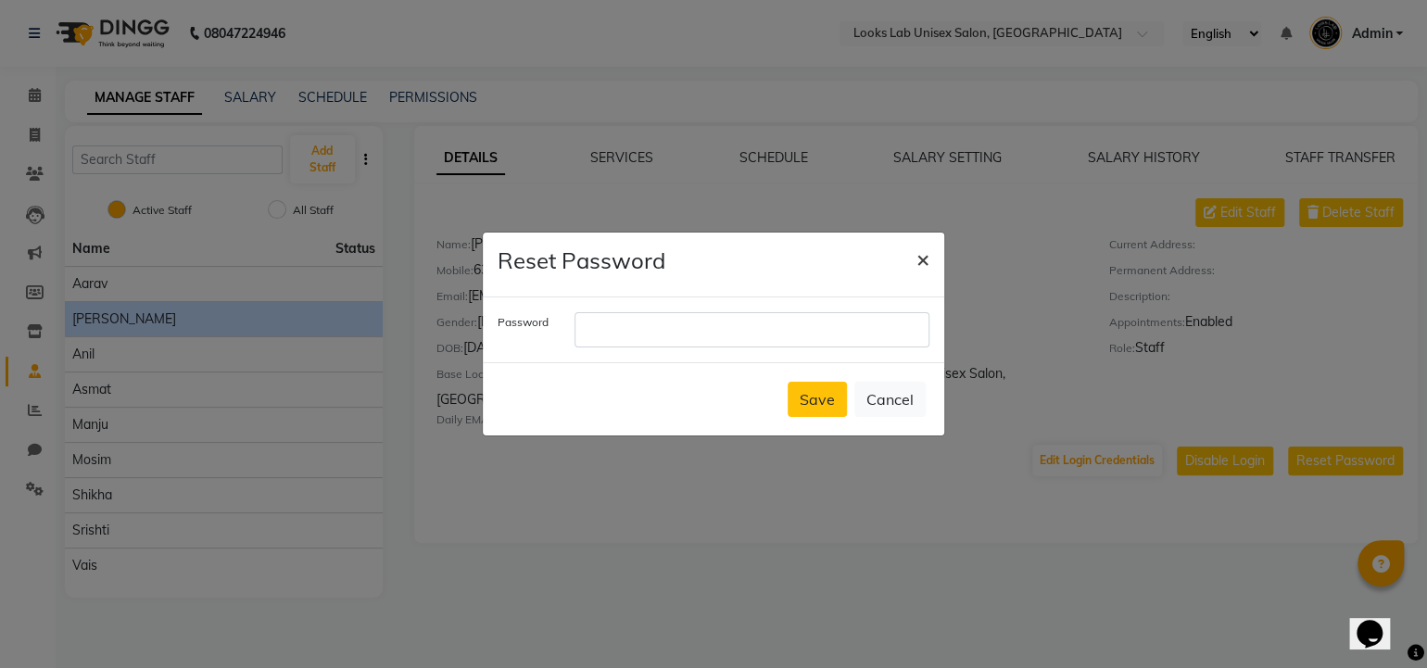
click at [925, 264] on span "×" at bounding box center [923, 259] width 13 height 28
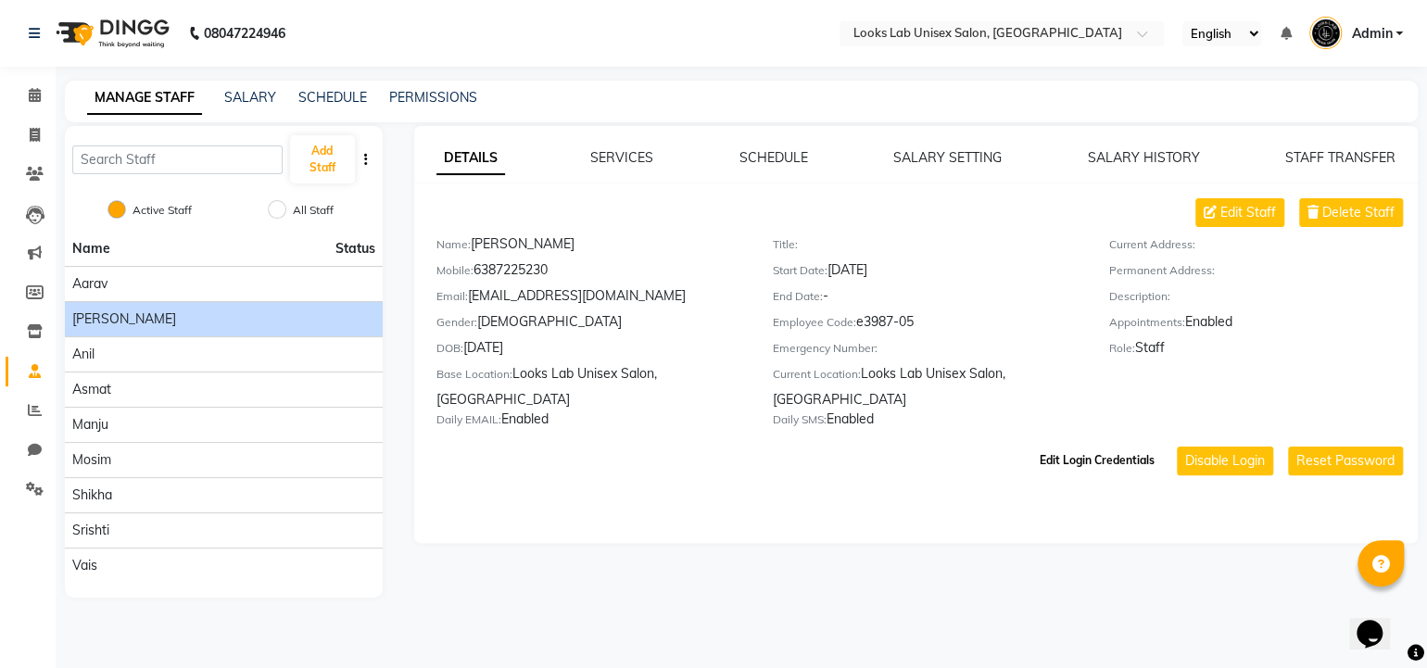
click at [1062, 462] on button "Edit Login Credentials" at bounding box center [1097, 461] width 130 height 32
select select "6028"
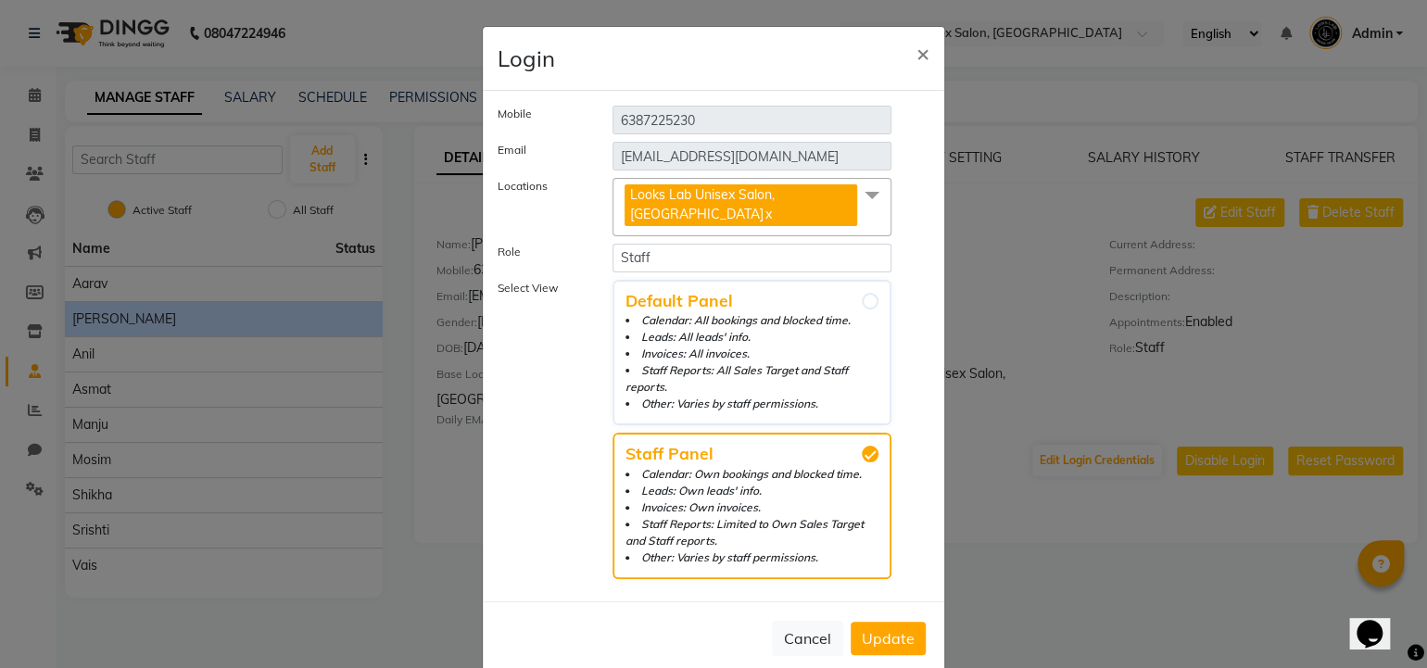
click at [884, 629] on span "Update" at bounding box center [888, 638] width 53 height 19
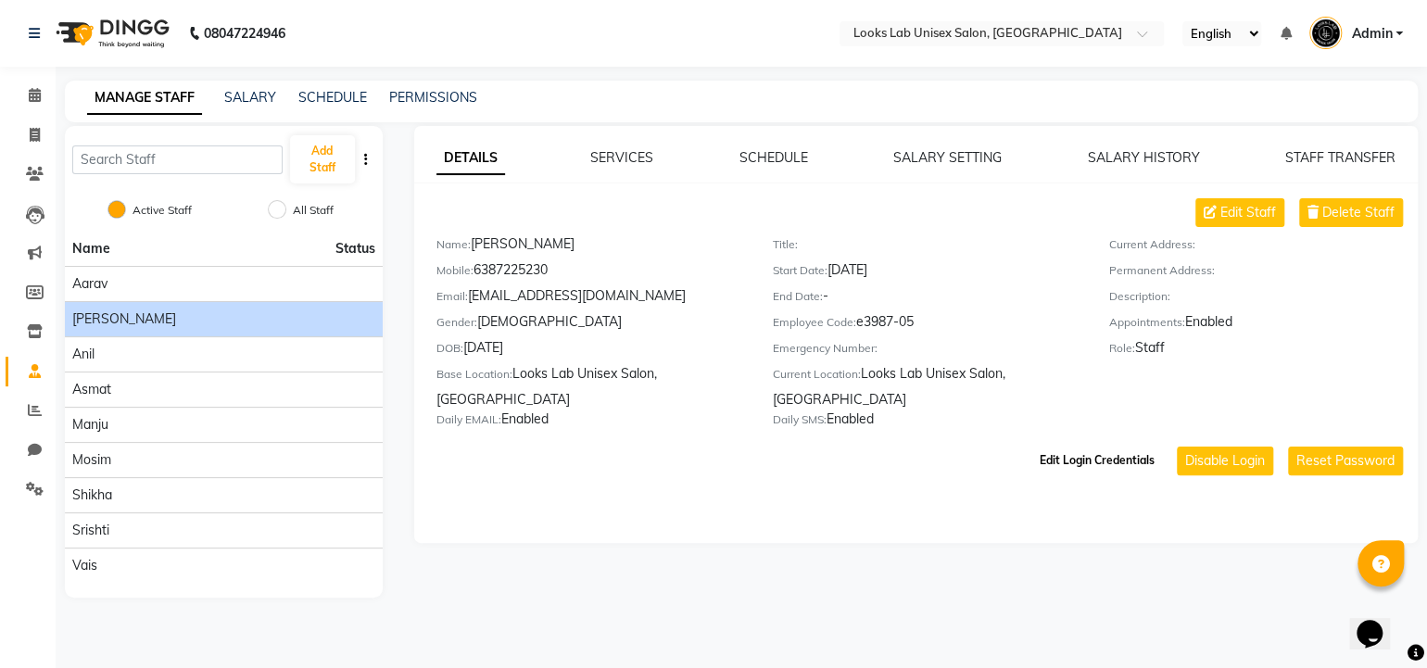
click at [1108, 474] on button "Edit Login Credentials" at bounding box center [1097, 461] width 130 height 32
select select "6028"
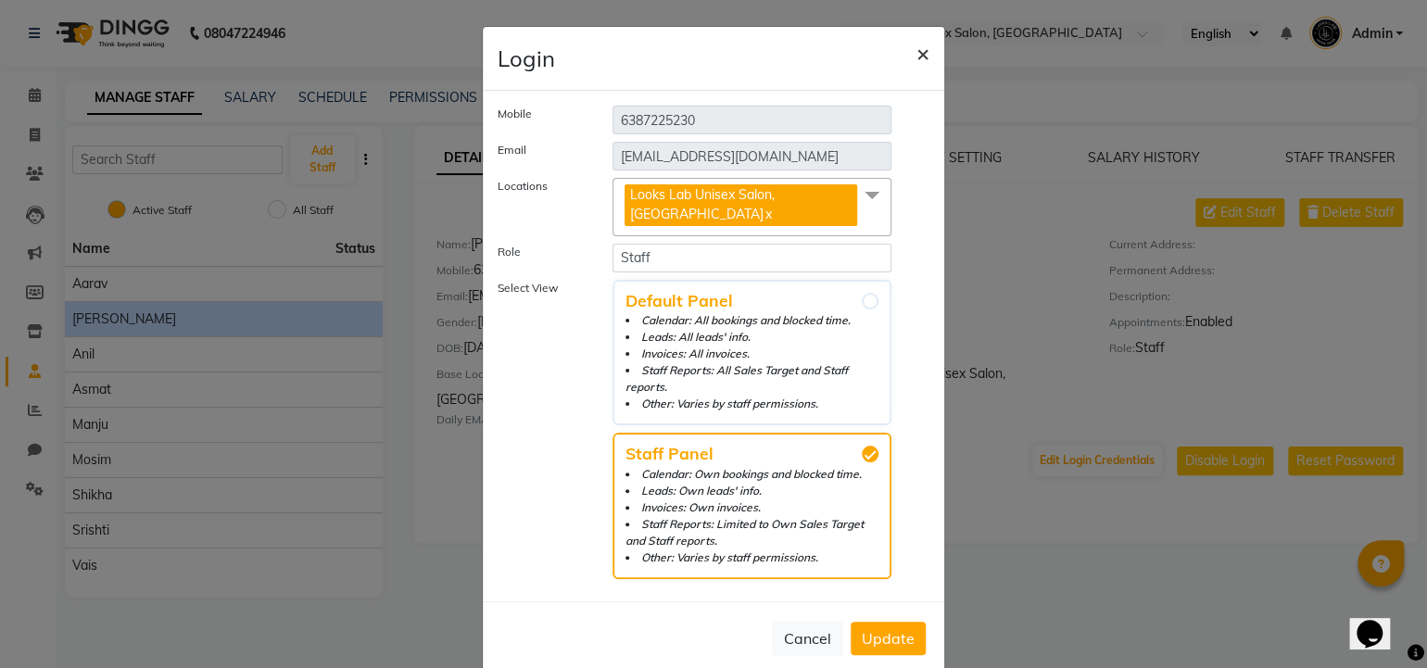
click at [921, 53] on span "×" at bounding box center [923, 53] width 13 height 28
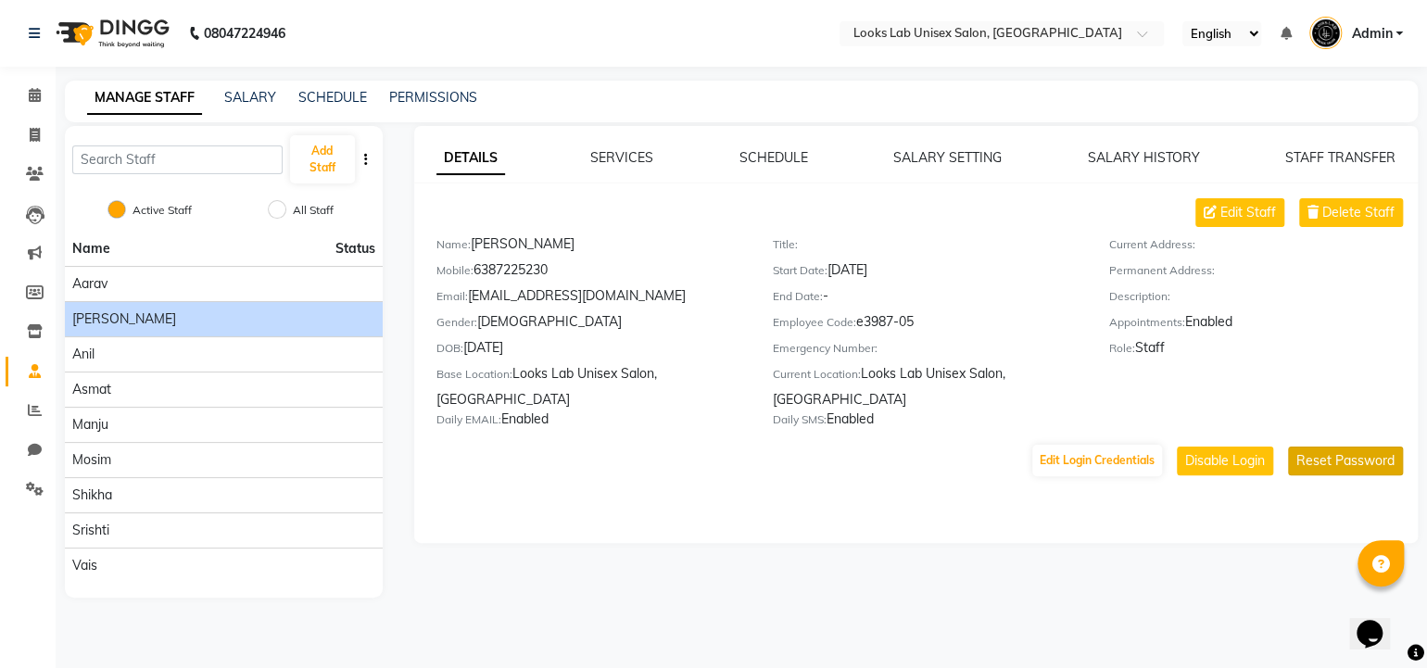
click at [1335, 475] on button "Reset Password" at bounding box center [1345, 461] width 115 height 29
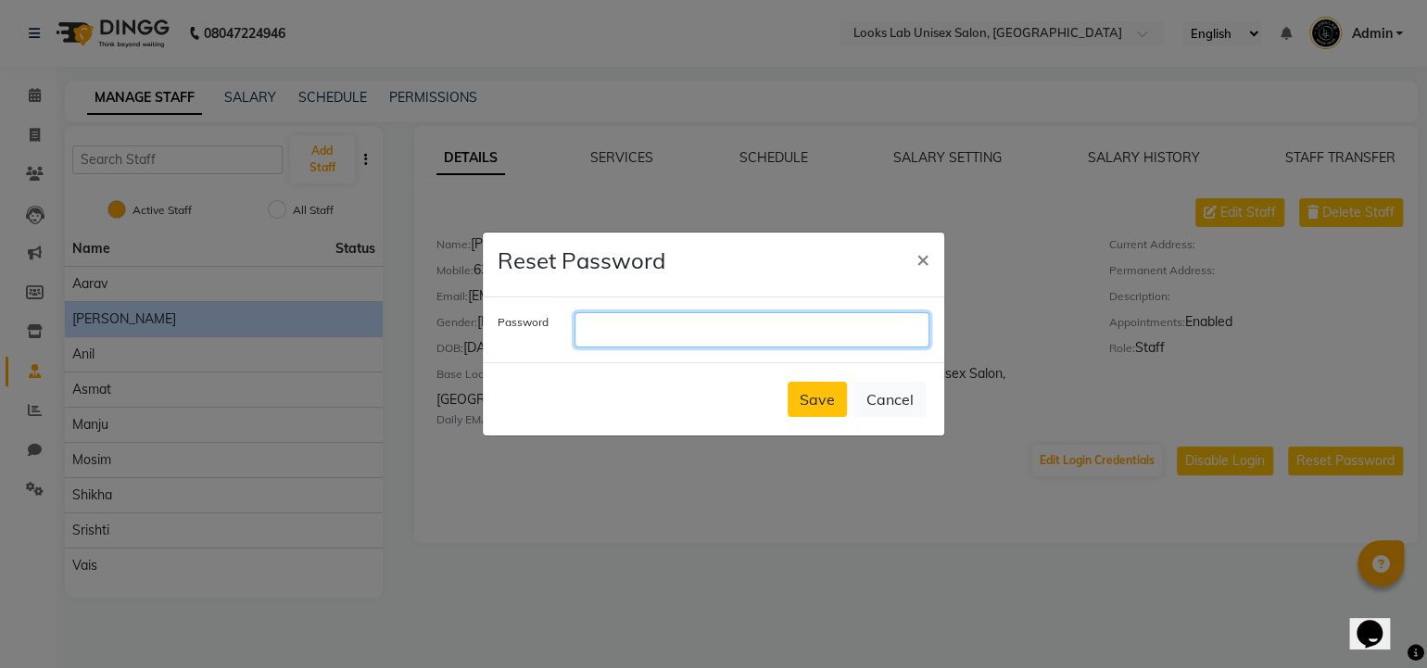
click at [715, 330] on input "text" at bounding box center [752, 329] width 355 height 35
type input "[PERSON_NAME]@123"
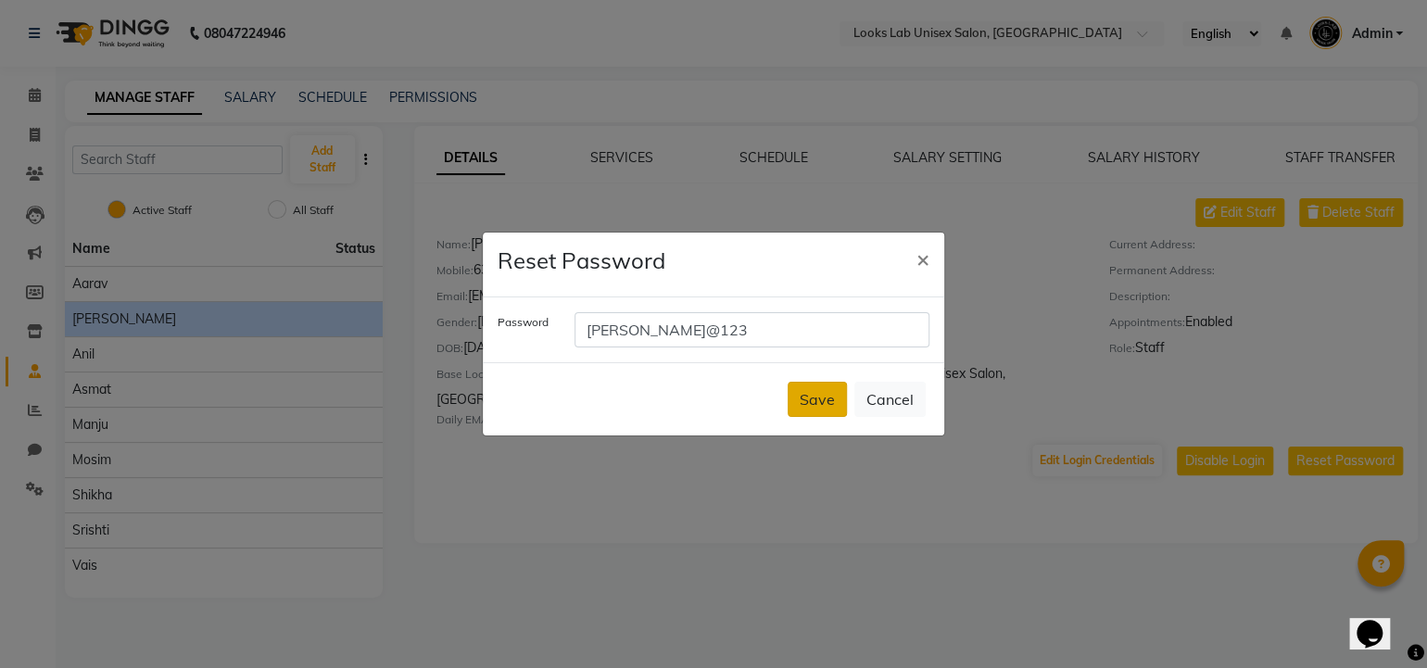
click at [825, 408] on button "Save" at bounding box center [817, 399] width 59 height 35
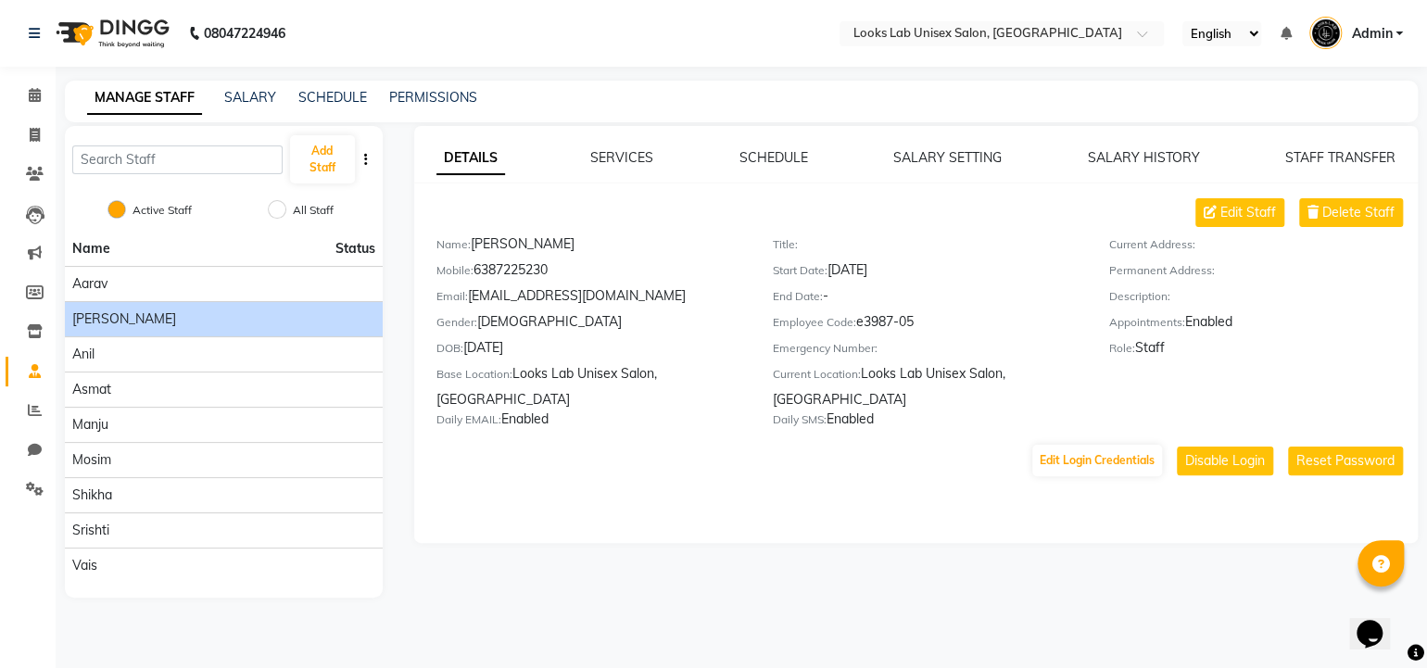
click at [647, 114] on div "MANAGE STAFF SALARY SCHEDULE PERMISSIONS" at bounding box center [741, 102] width 1353 height 42
click at [684, 112] on div "MANAGE STAFF SALARY SCHEDULE PERMISSIONS" at bounding box center [741, 102] width 1353 height 42
drag, startPoint x: 393, startPoint y: 87, endPoint x: 406, endPoint y: 95, distance: 15.4
click at [406, 95] on div "PERMISSIONS" at bounding box center [433, 97] width 88 height 19
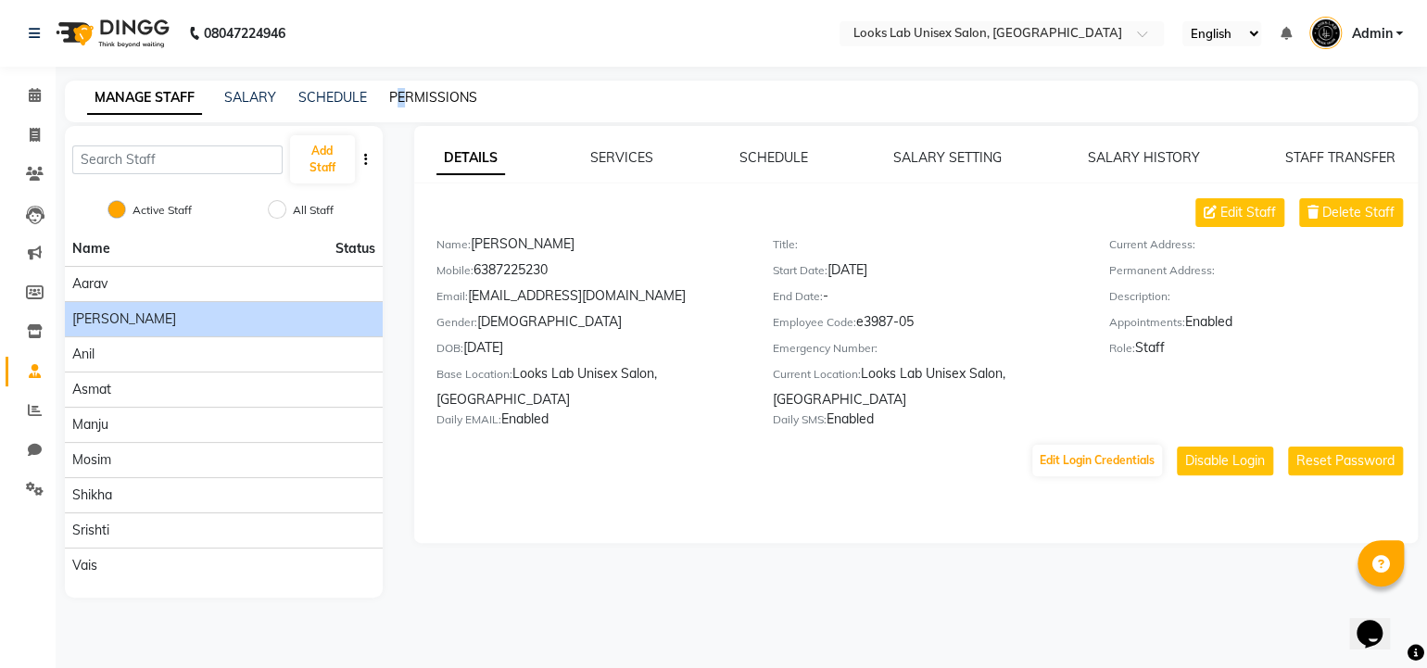
click at [406, 95] on link "PERMISSIONS" at bounding box center [433, 97] width 88 height 17
